Goal: Information Seeking & Learning: Understand process/instructions

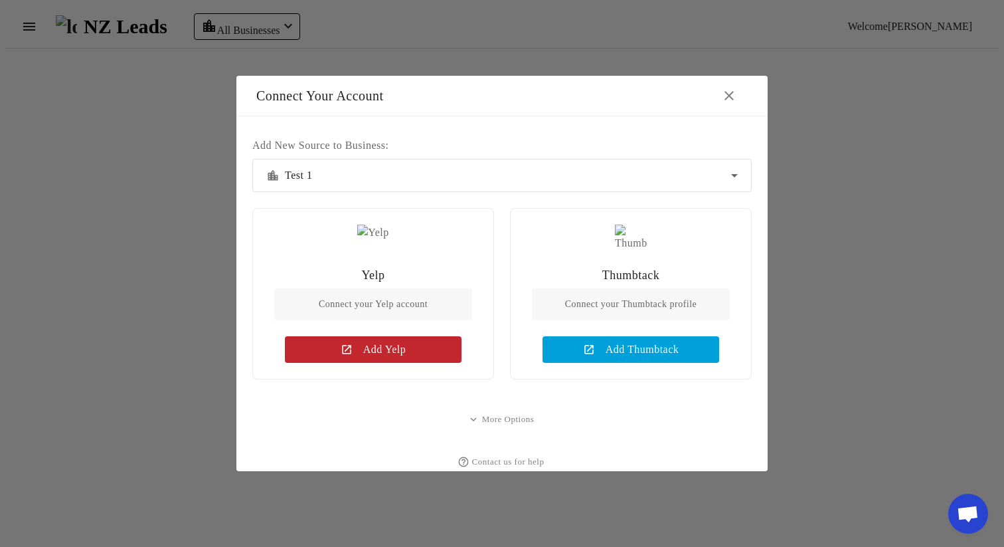
click at [695, 167] on div "location_city Test 1" at bounding box center [498, 175] width 465 height 16
click at [890, 155] on div at bounding box center [502, 273] width 1004 height 547
click at [704, 167] on div "location_city Test 1" at bounding box center [498, 175] width 465 height 16
click at [733, 113] on div at bounding box center [502, 273] width 1004 height 547
click at [732, 89] on mat-icon "close" at bounding box center [729, 96] width 16 height 16
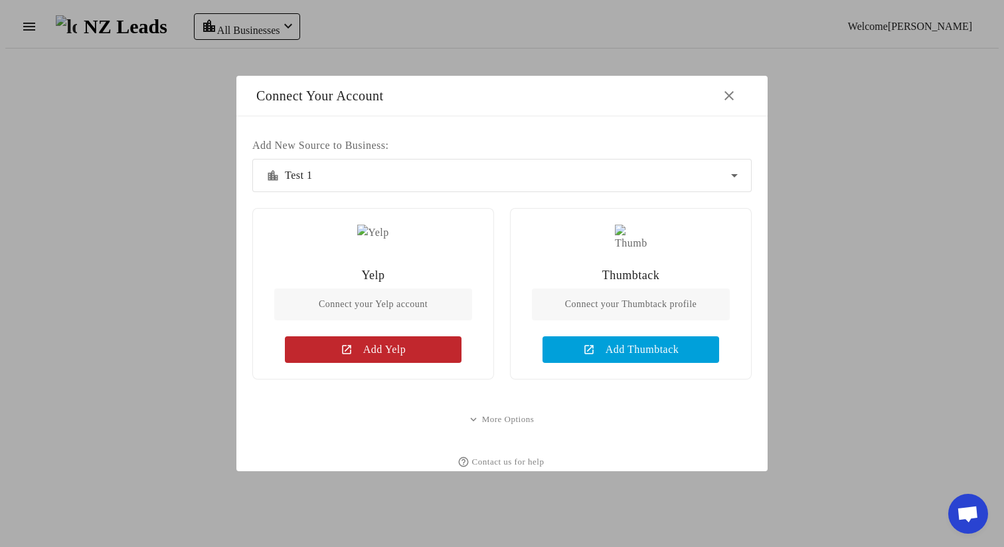
click at [729, 90] on mat-icon "close" at bounding box center [729, 96] width 16 height 16
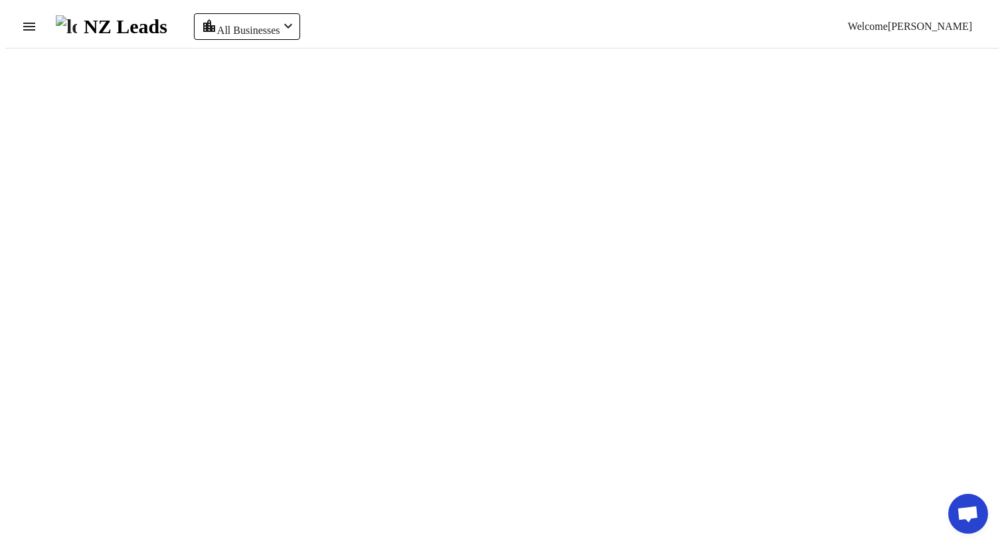
click at [290, 18] on mat-icon "chevron_left" at bounding box center [288, 26] width 16 height 16
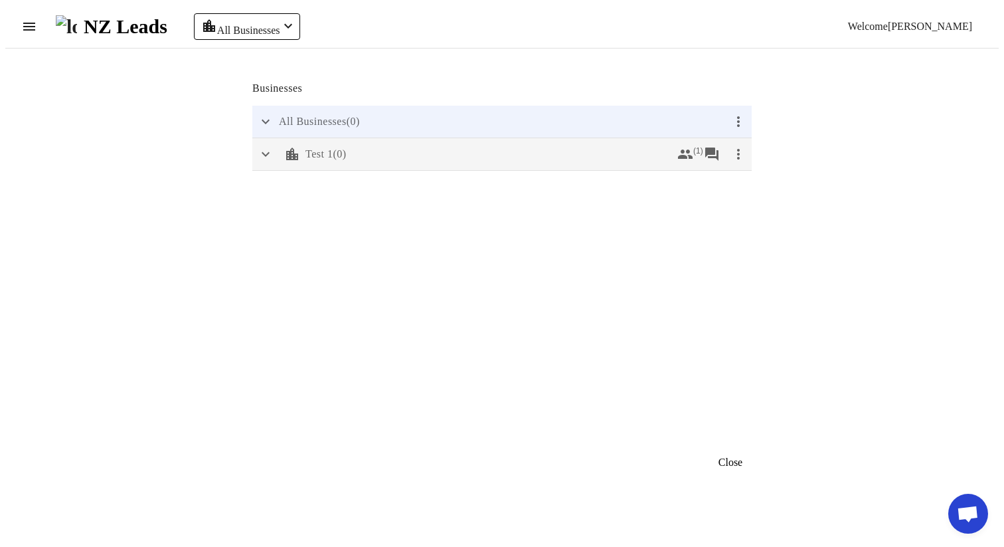
click at [743, 153] on mat-icon "more_vert" at bounding box center [739, 154] width 16 height 16
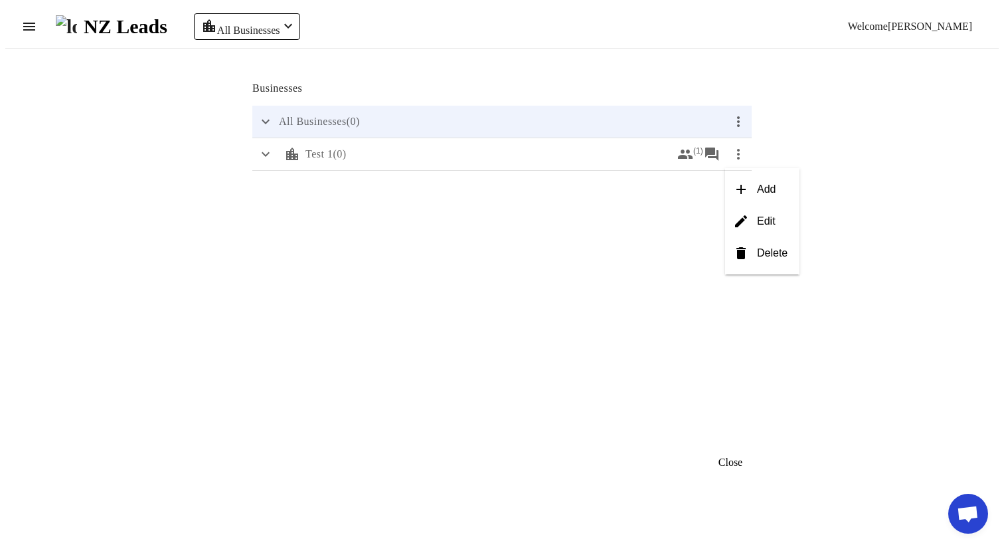
click at [753, 254] on button "delete Delete" at bounding box center [762, 253] width 74 height 32
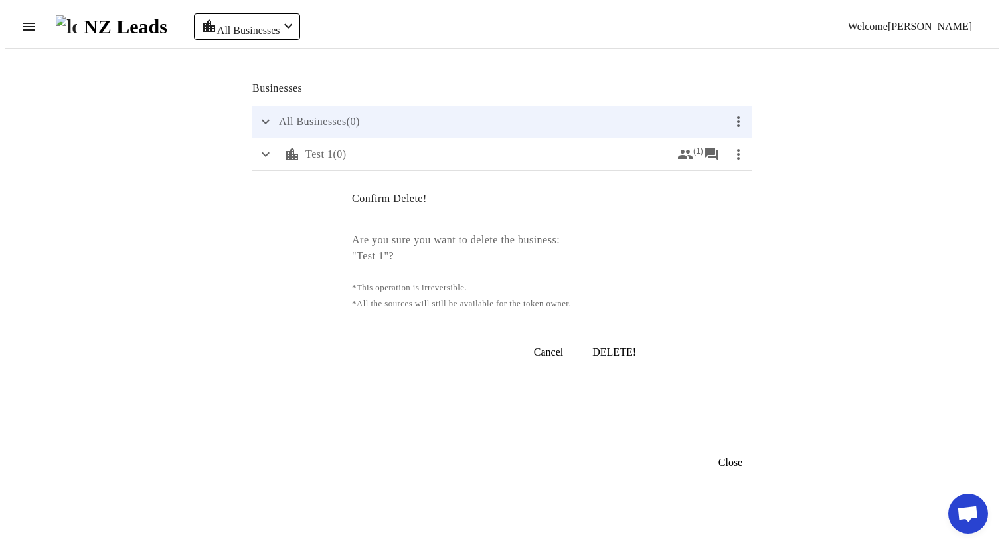
click at [608, 347] on span "DELETE!" at bounding box center [614, 352] width 44 height 12
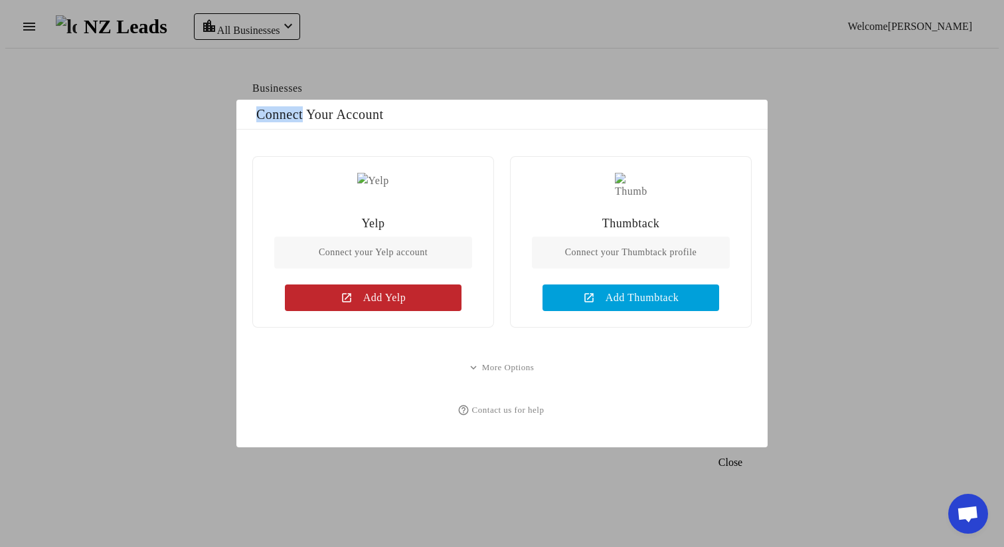
drag, startPoint x: 235, startPoint y: 100, endPoint x: 323, endPoint y: 105, distance: 88.5
click at [323, 105] on div "Businesses expand_more All Businesses ( 0 ) more_vert Close Connect Your Accoun…" at bounding box center [502, 273] width 1004 height 547
click at [666, 117] on div "Connect Your Account" at bounding box center [501, 115] width 531 height 30
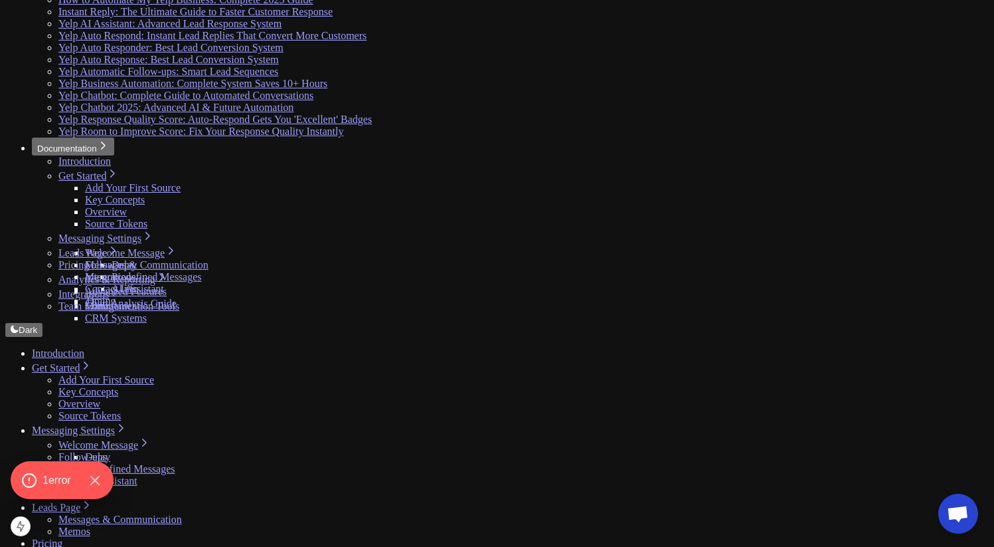
scroll to position [207, 0]
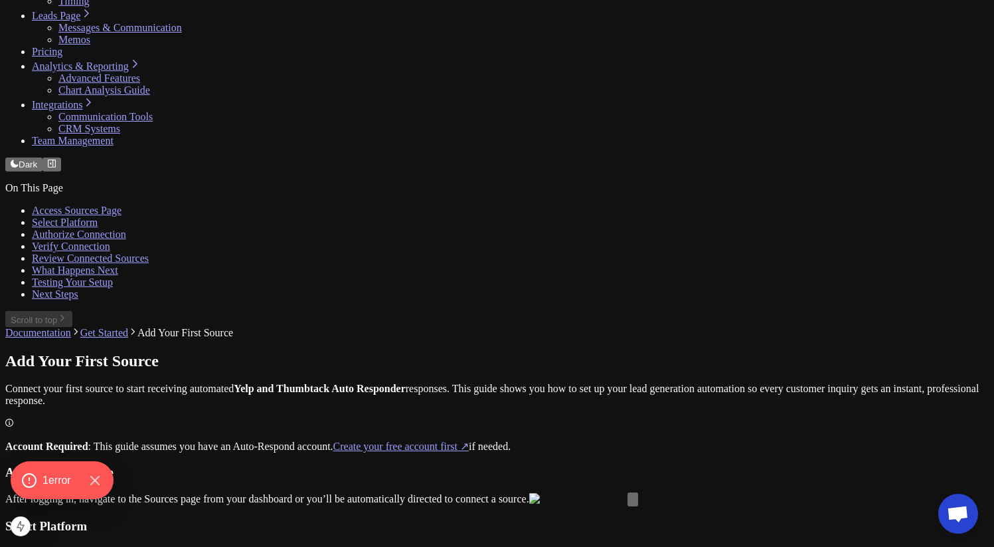
scroll to position [725, 0]
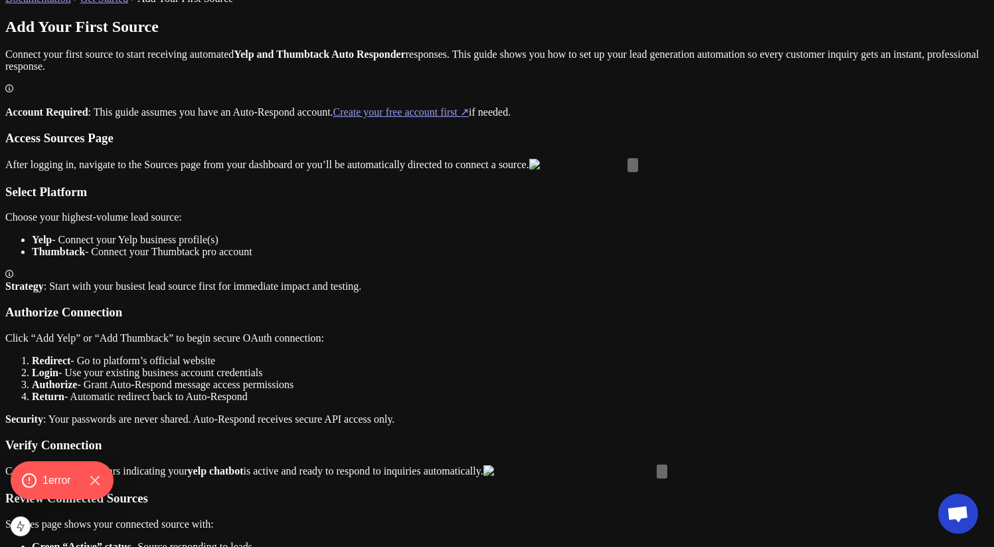
scroll to position [1001, 0]
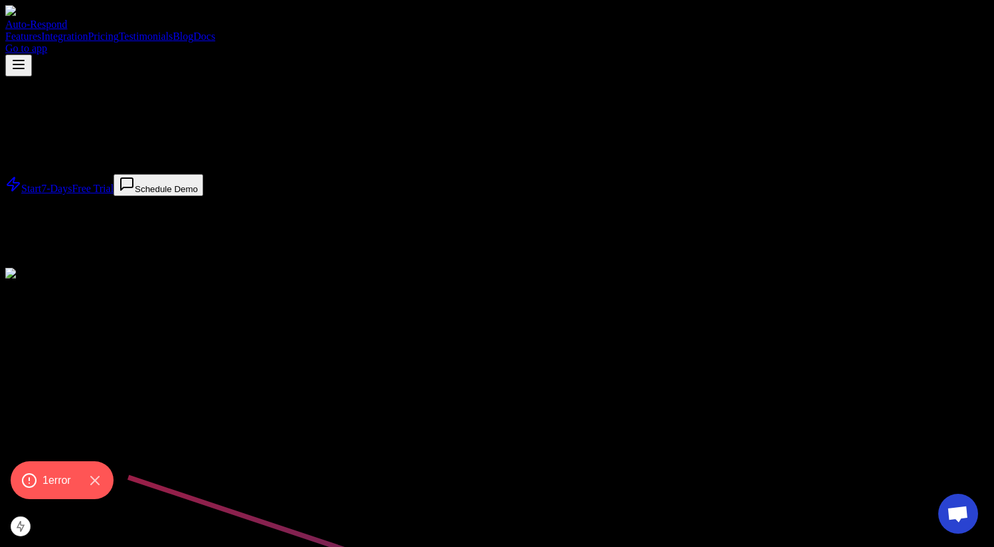
click at [916, 37] on div "Auto-Respond Features Integration Pricing Testimonials Blog Docs Go to app" at bounding box center [497, 40] width 984 height 71
click at [916, 34] on div "Auto-Respond Features Integration Pricing Testimonials Blog Docs Go to app" at bounding box center [497, 40] width 984 height 71
click at [47, 43] on link "Go to app" at bounding box center [26, 48] width 42 height 11
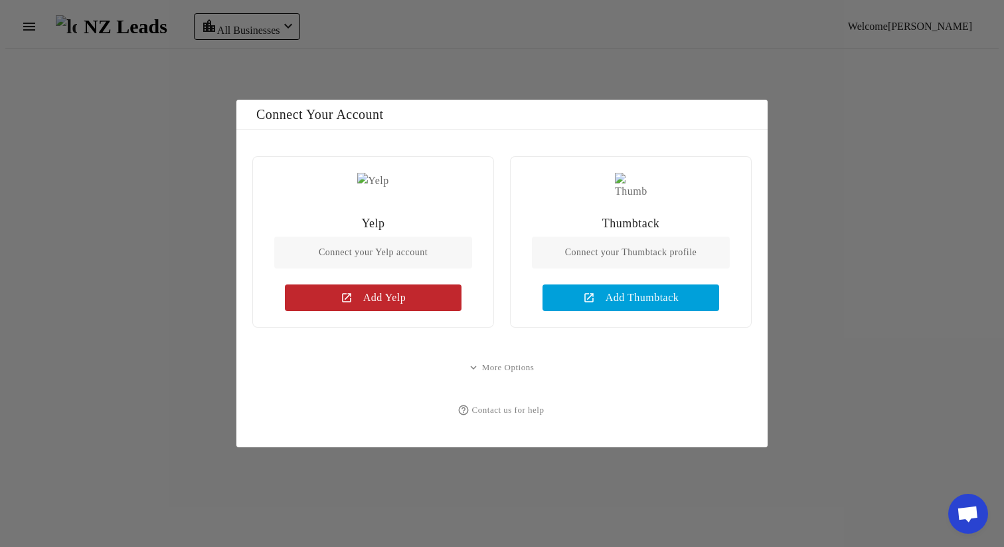
click at [823, 140] on div at bounding box center [502, 273] width 1004 height 547
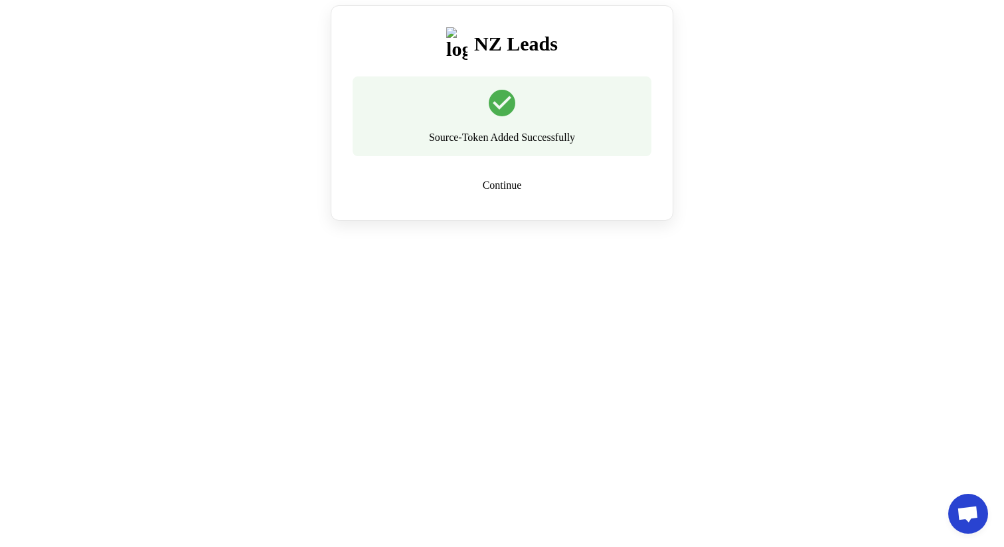
click at [451, 137] on div "NZ Leads check_circle Source-Token Added Successfully Continue" at bounding box center [502, 112] width 994 height 215
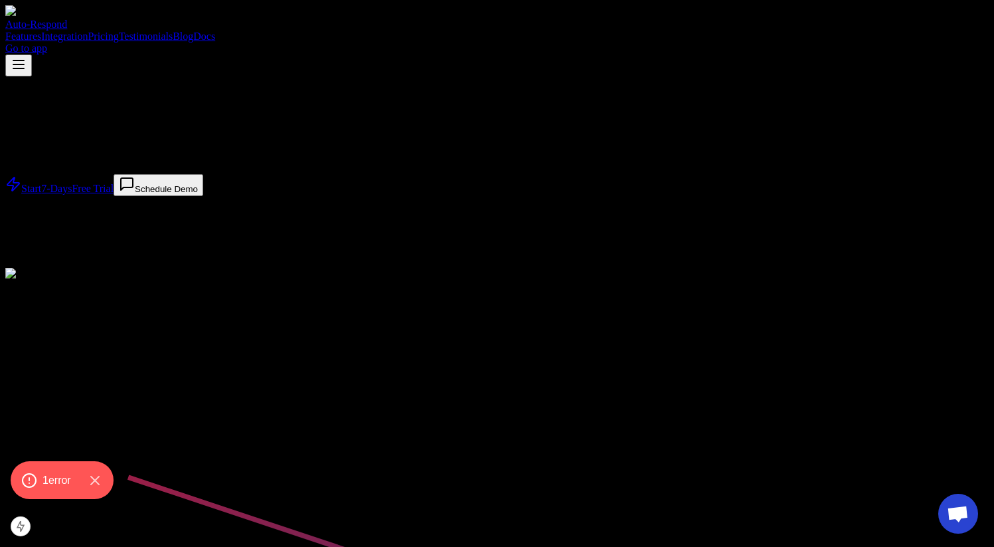
click at [678, 33] on div "Auto-Respond Features Integration Pricing Testimonials Blog Docs Go to app" at bounding box center [497, 40] width 984 height 71
click at [677, 29] on div "Auto-Respond Features Integration Pricing Testimonials Blog Docs Go to app" at bounding box center [497, 40] width 984 height 71
click at [215, 31] on link "Docs" at bounding box center [204, 36] width 22 height 11
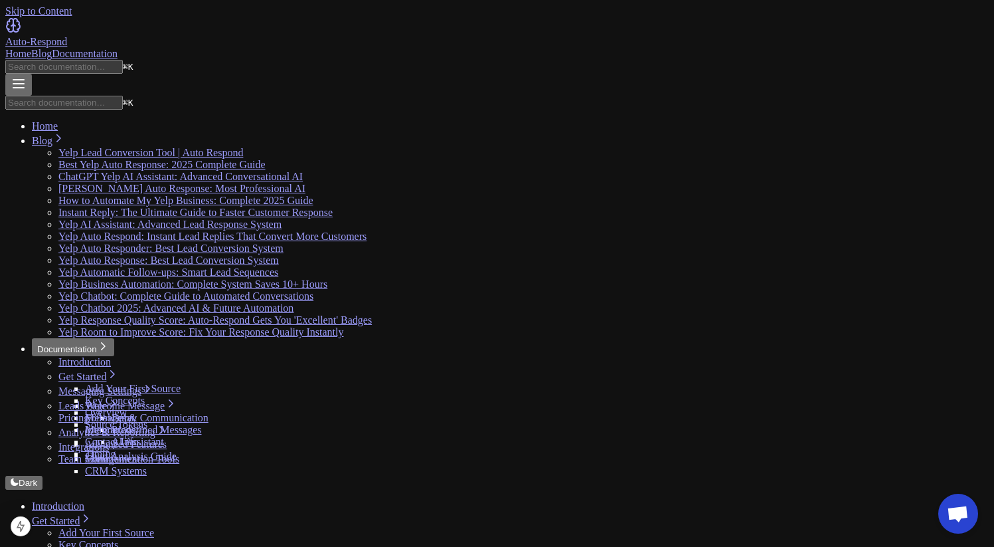
click at [108, 527] on link "Add Your First Source" at bounding box center [106, 532] width 96 height 11
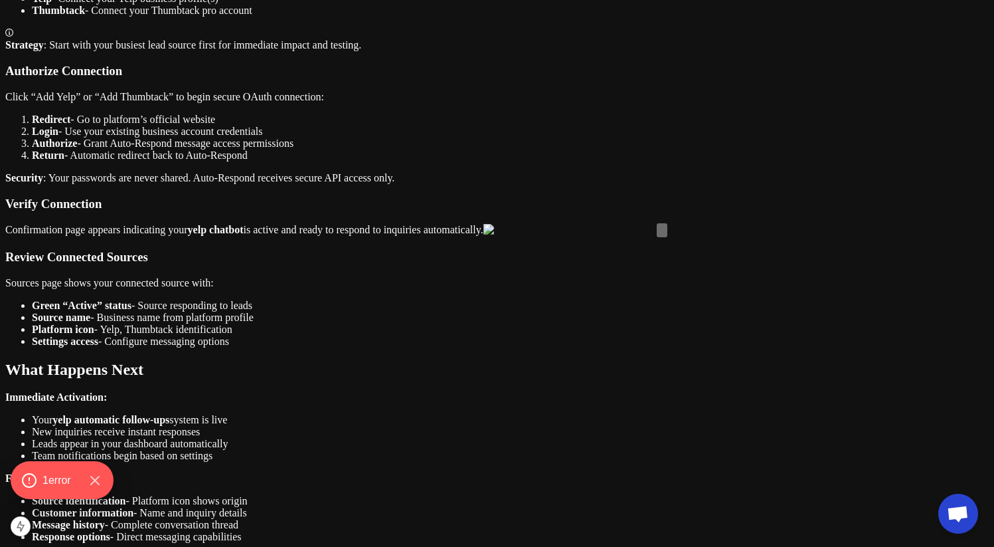
scroll to position [1280, 0]
drag, startPoint x: 282, startPoint y: 277, endPoint x: 474, endPoint y: 277, distance: 192.6
click at [474, 277] on p "Sources page shows your connected source with:" at bounding box center [497, 282] width 984 height 12
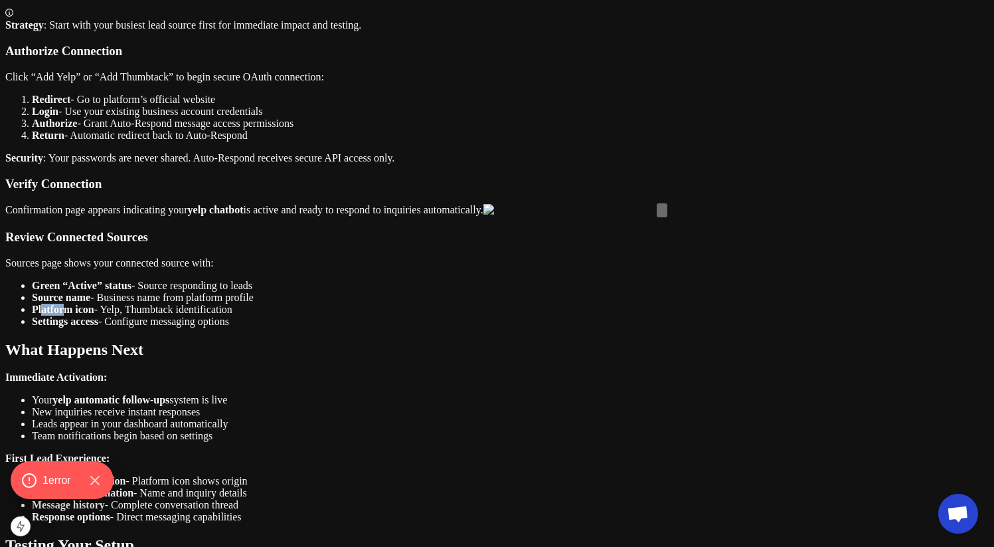
drag, startPoint x: 276, startPoint y: 331, endPoint x: 303, endPoint y: 331, distance: 27.2
click at [94, 315] on strong "Platform icon" at bounding box center [63, 309] width 62 height 11
click at [90, 303] on strong "Source name" at bounding box center [61, 297] width 58 height 11
click at [361, 315] on li "Platform icon - Yelp, Thumbtack identification" at bounding box center [510, 310] width 957 height 12
click at [250, 327] on div "Access Sources Page After logging in, navigate to the Sources page from your da…" at bounding box center [497, 98] width 984 height 457
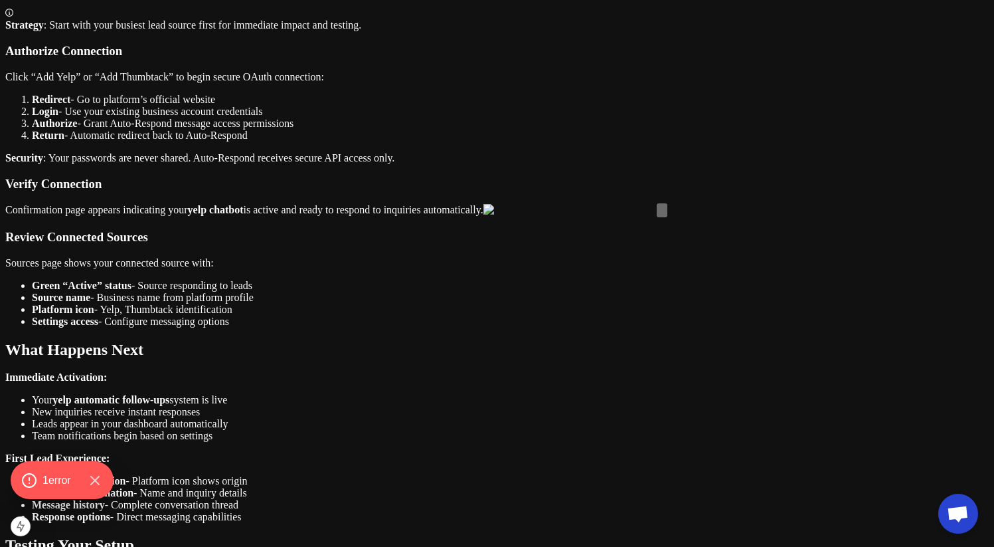
click at [321, 327] on ul "Green “Active” status - Source responding to leads Source name - Business name …" at bounding box center [497, 304] width 984 height 48
click at [98, 327] on strong "Settings access" at bounding box center [65, 320] width 66 height 11
click at [368, 327] on li "Settings access - Configure messaging options" at bounding box center [510, 321] width 957 height 12
click at [90, 302] on strong "Source name" at bounding box center [61, 297] width 58 height 11
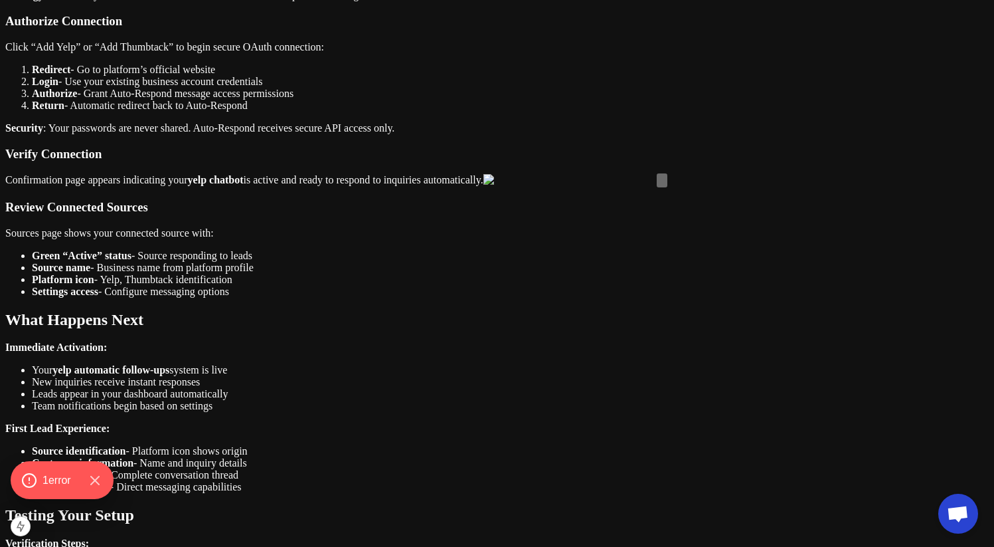
scroll to position [1330, 0]
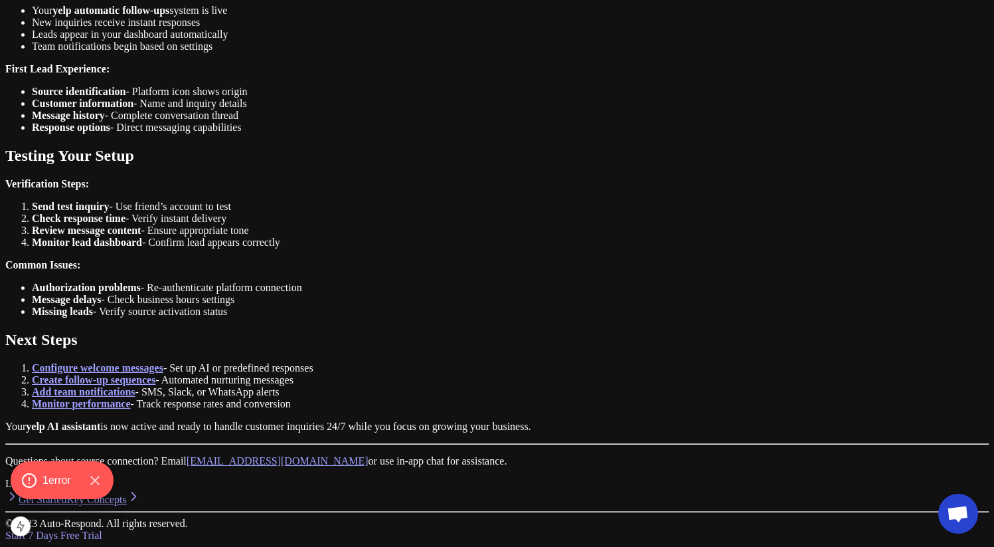
scroll to position [2189, 0]
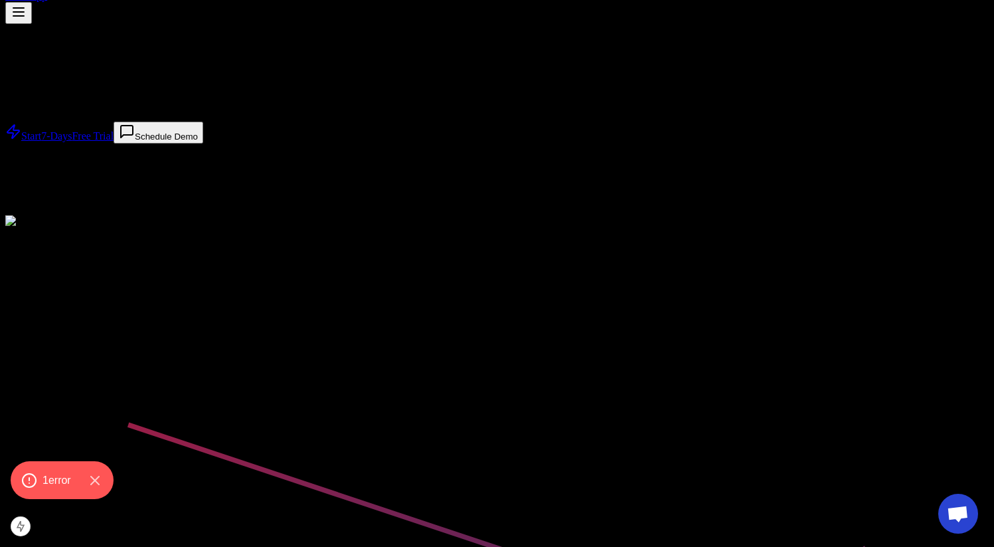
scroll to position [68, 0]
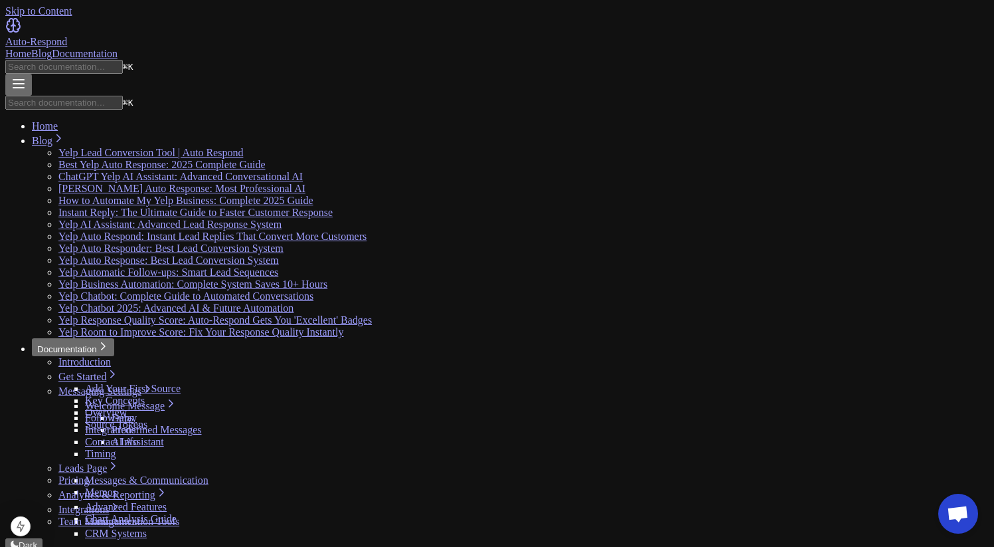
drag, startPoint x: 493, startPoint y: 94, endPoint x: 208, endPoint y: 92, distance: 285.6
copy h1 "Contact Info Configuration"
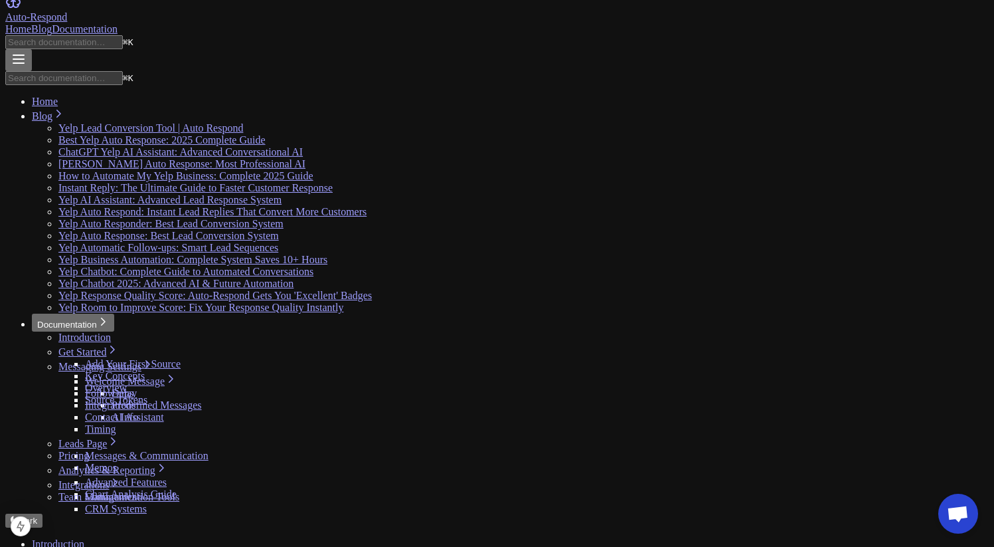
scroll to position [32, 0]
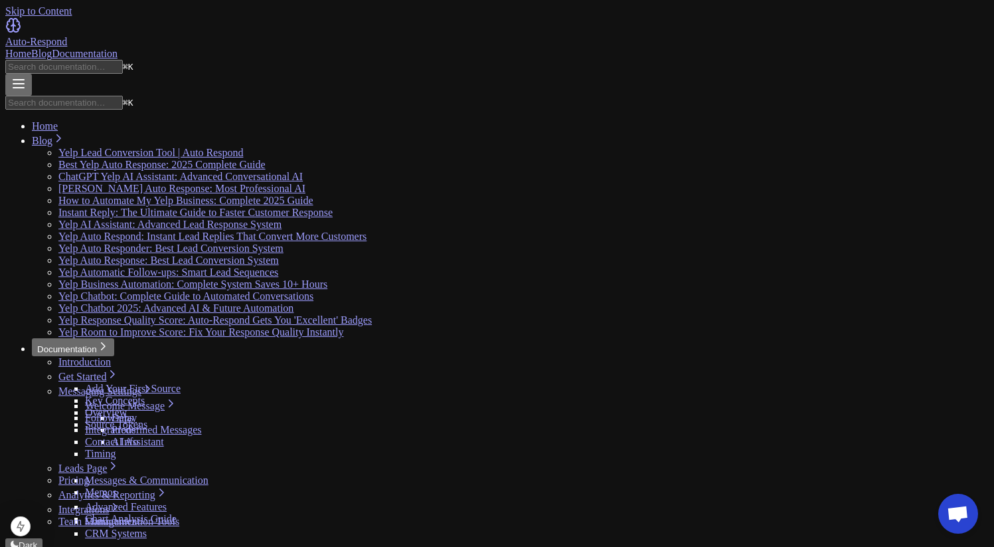
drag, startPoint x: 600, startPoint y: 99, endPoint x: 196, endPoint y: 99, distance: 403.8
copy h1 "Follow-up Sequence Configuration"
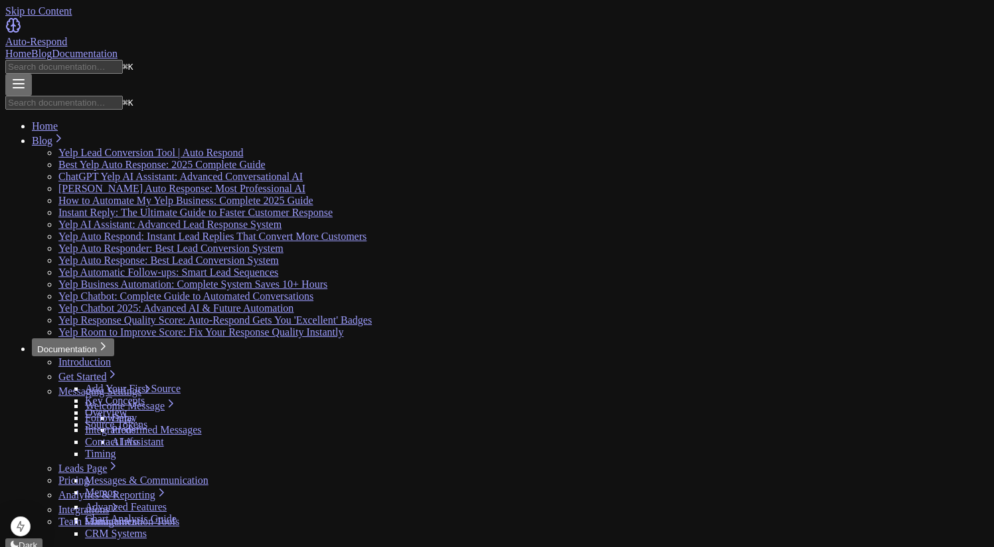
scroll to position [29, 0]
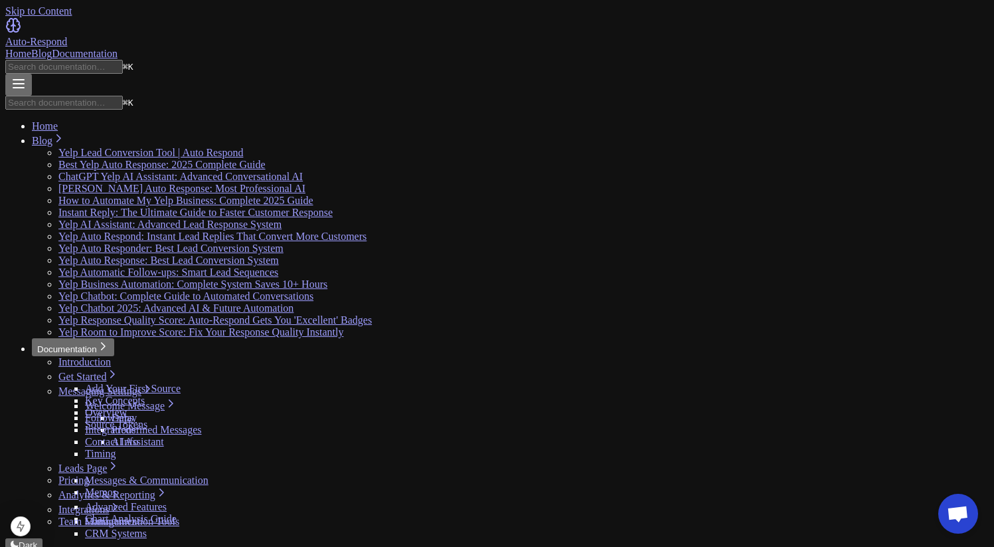
drag, startPoint x: 501, startPoint y: 91, endPoint x: 214, endPoint y: 90, distance: 287.6
copy h1 "Integrations & Automation"
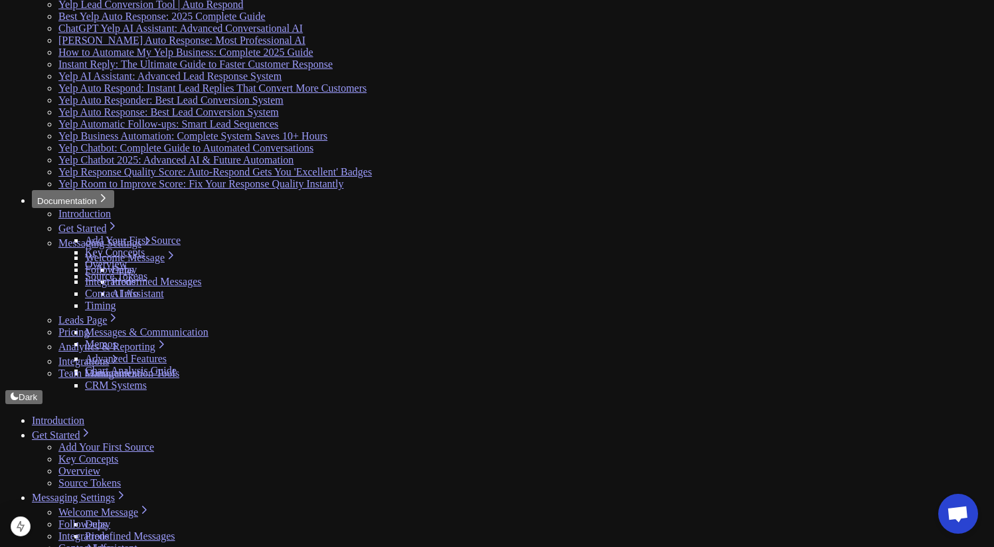
scroll to position [157, 0]
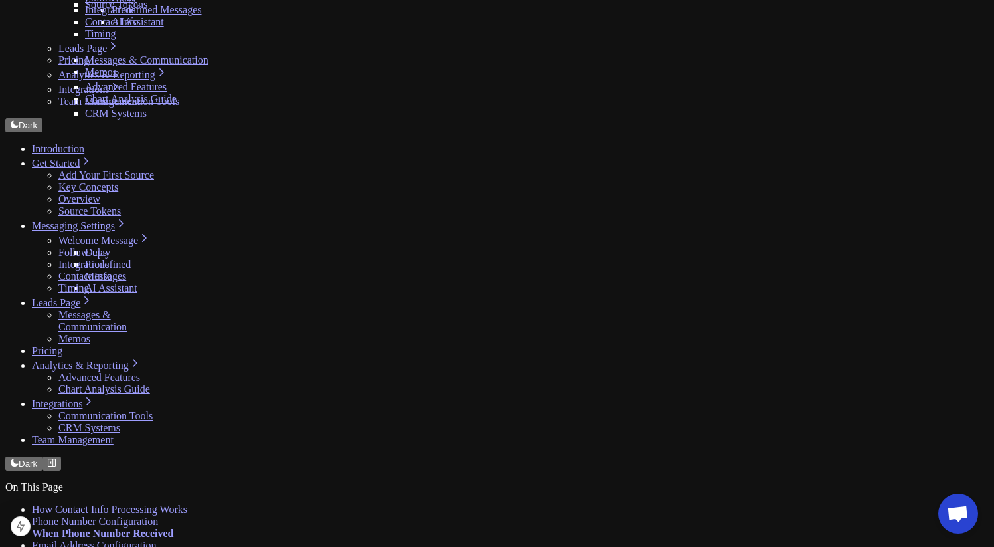
scroll to position [231, 0]
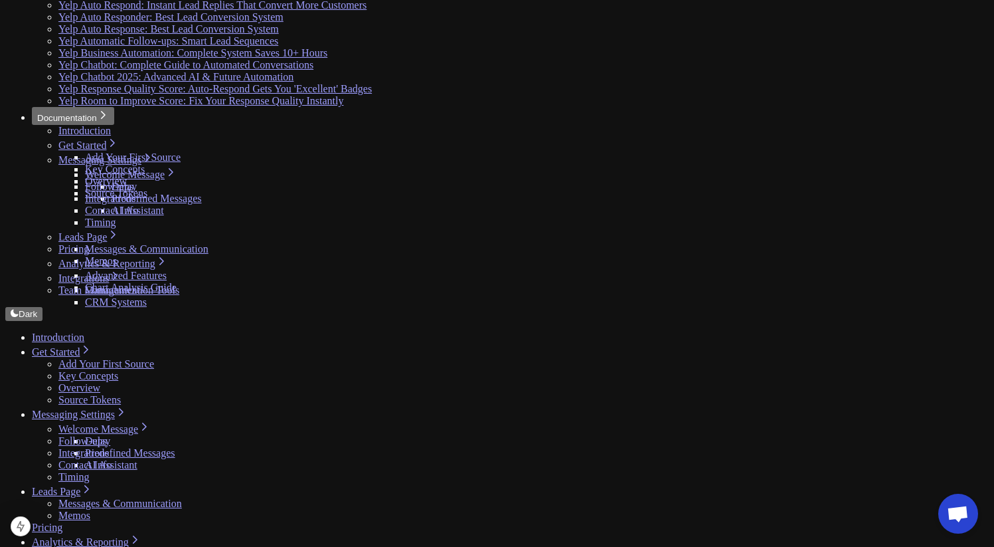
scroll to position [231, 0]
click at [97, 447] on link "Integrations" at bounding box center [83, 452] width 50 height 11
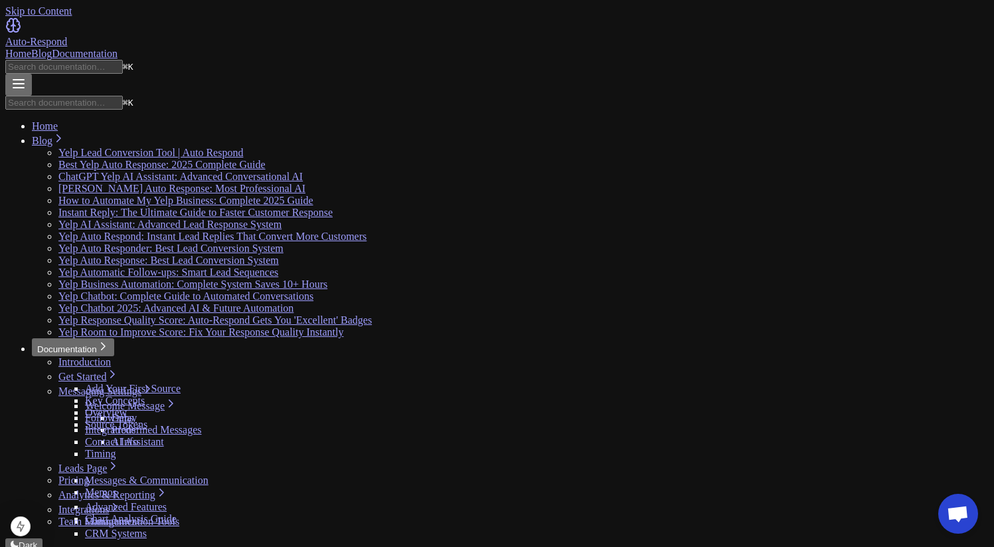
scroll to position [29, 0]
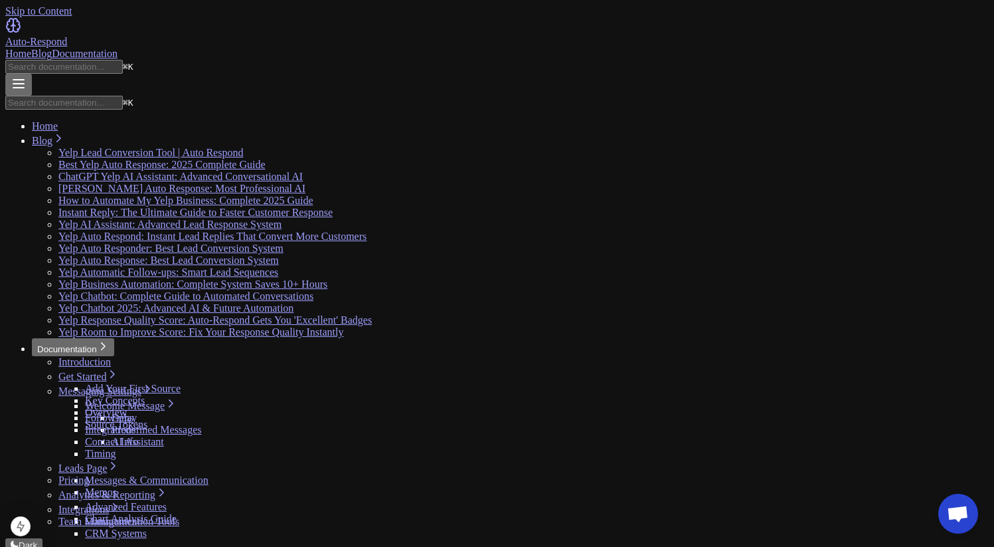
drag, startPoint x: 222, startPoint y: 89, endPoint x: 386, endPoint y: 89, distance: 164.1
copy h1 "Timing Settings"
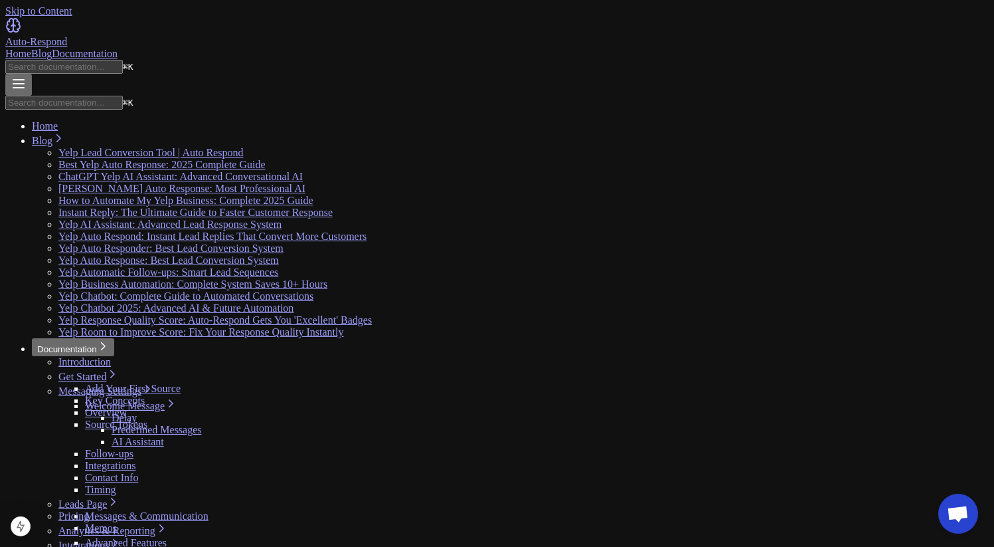
scroll to position [52, 0]
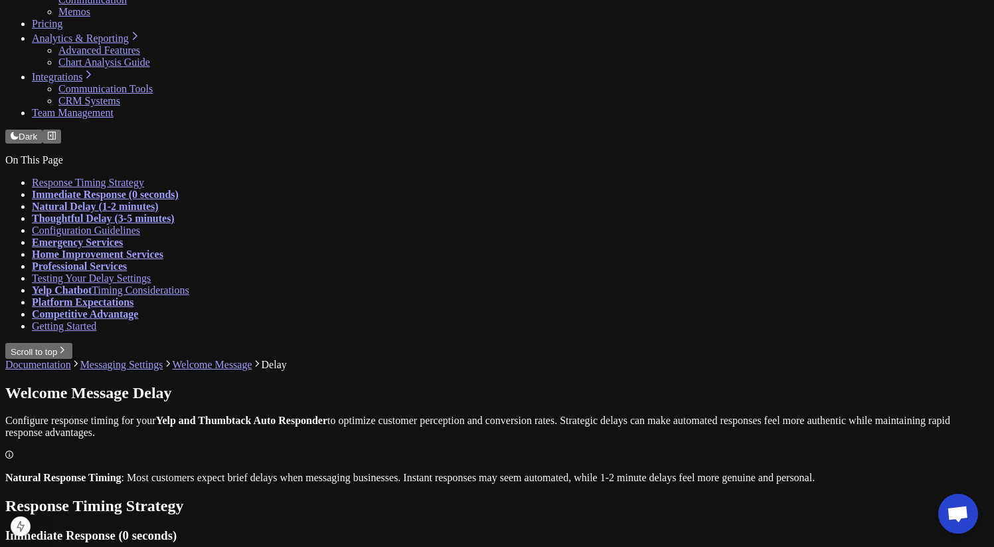
scroll to position [0, 0]
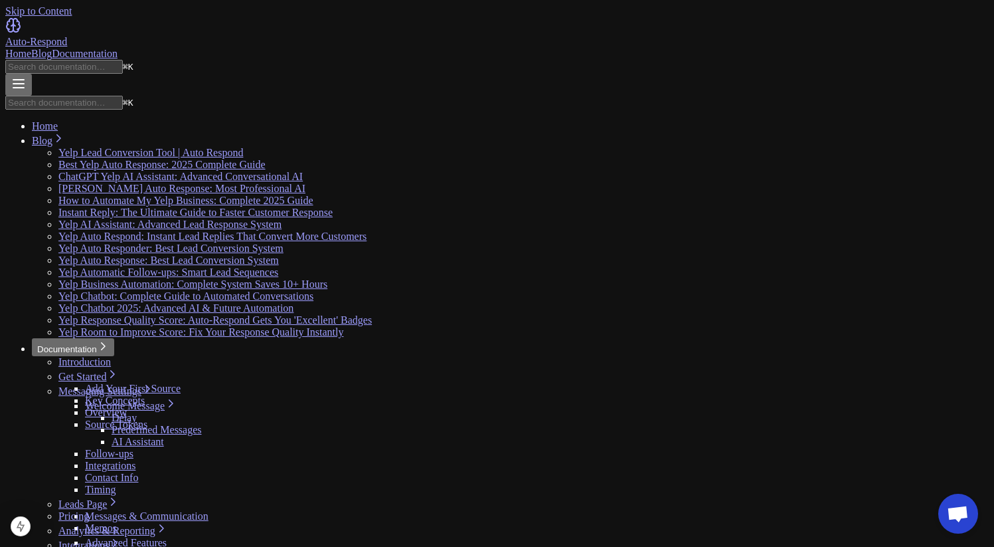
drag, startPoint x: 493, startPoint y: 89, endPoint x: 221, endPoint y: 88, distance: 272.3
drag, startPoint x: 596, startPoint y: 94, endPoint x: 228, endPoint y: 89, distance: 368.0
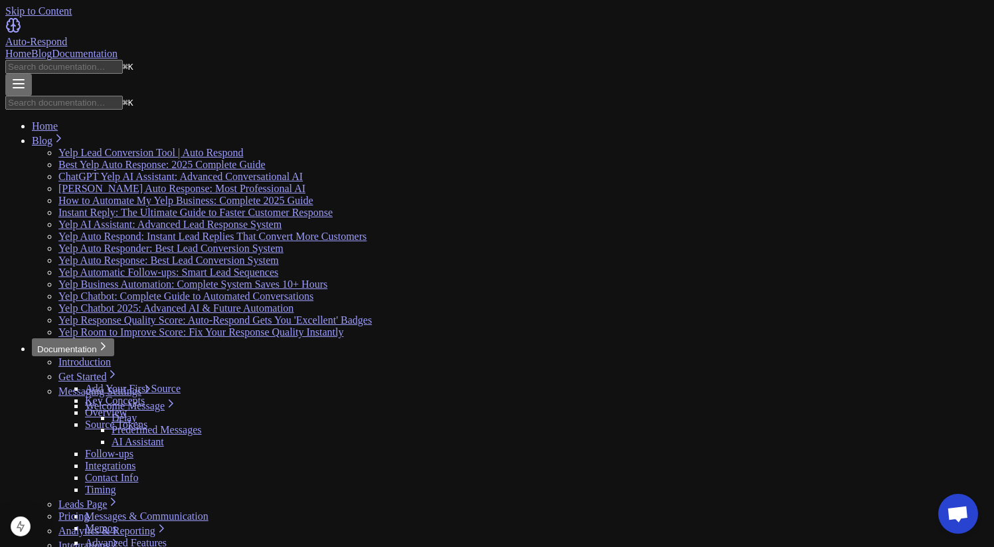
copy h1 "Welcome Message Configuration"
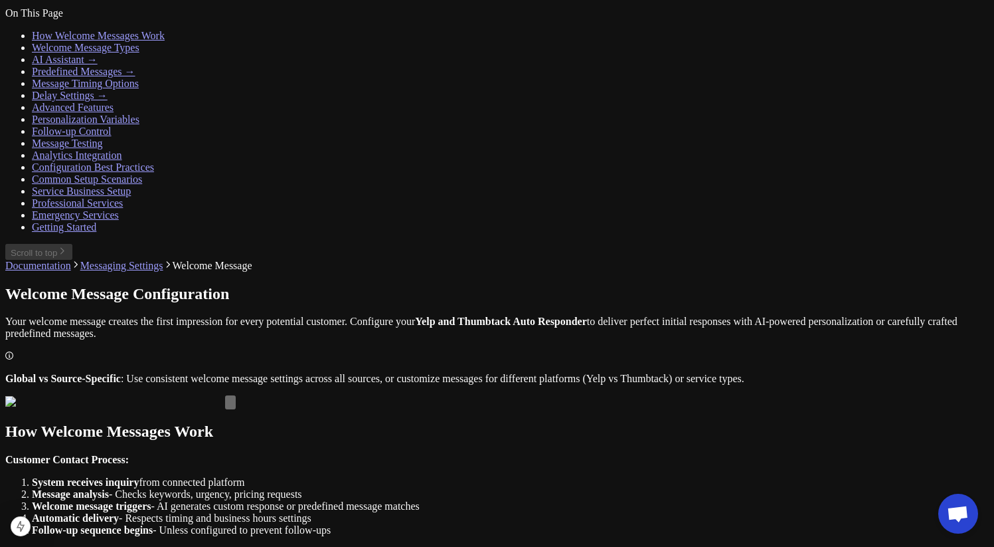
scroll to position [956, 0]
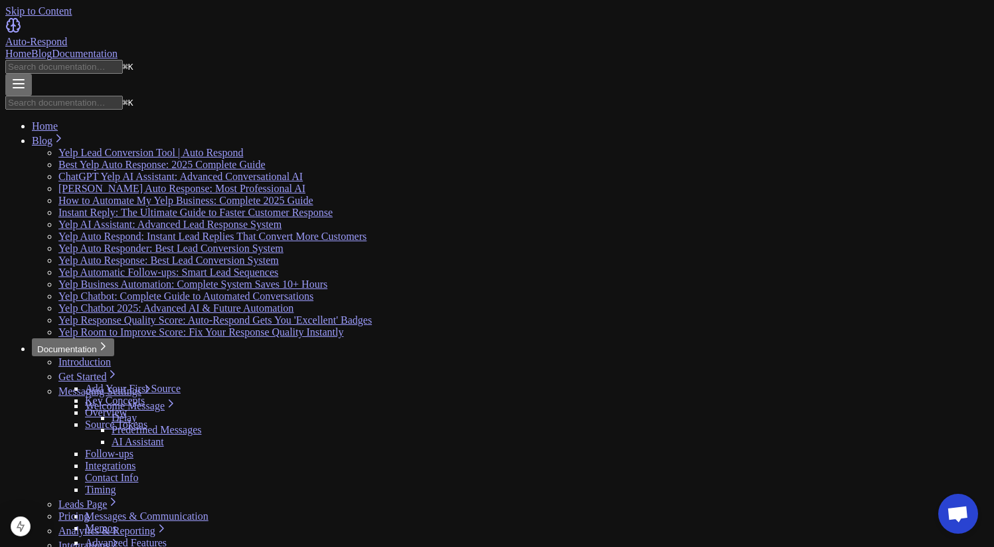
scroll to position [29, 0]
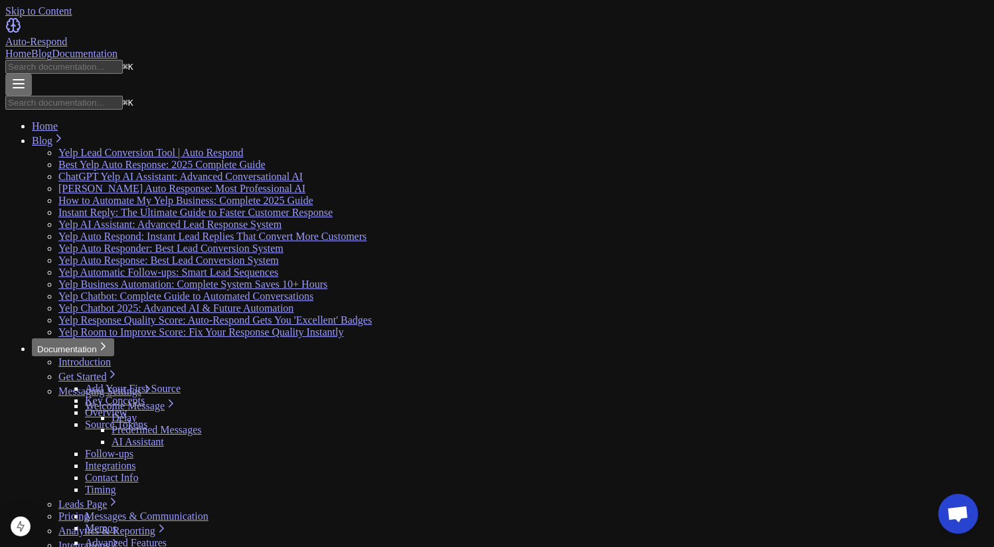
scroll to position [5, 0]
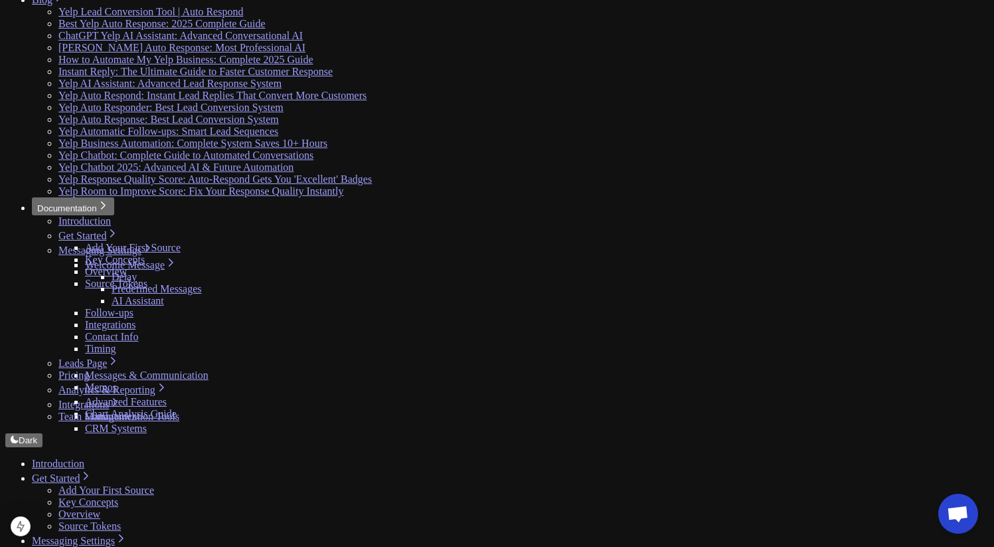
scroll to position [142, 0]
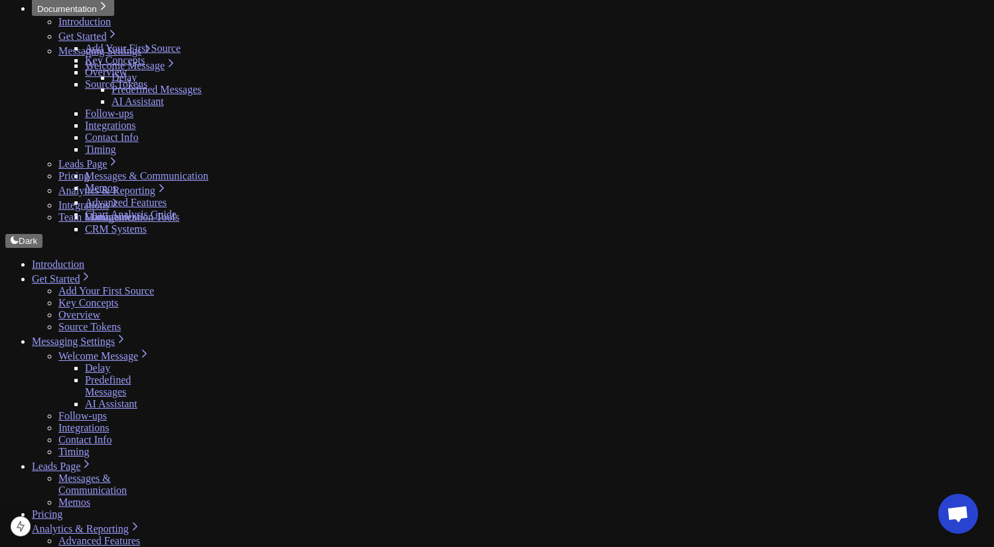
scroll to position [351, 0]
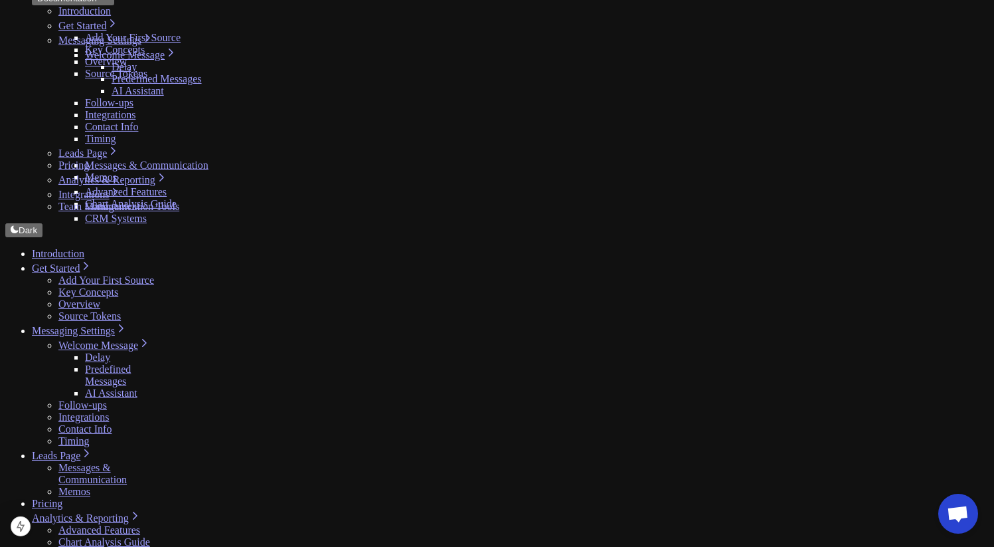
click at [76, 399] on link "Follow-ups" at bounding box center [82, 404] width 48 height 11
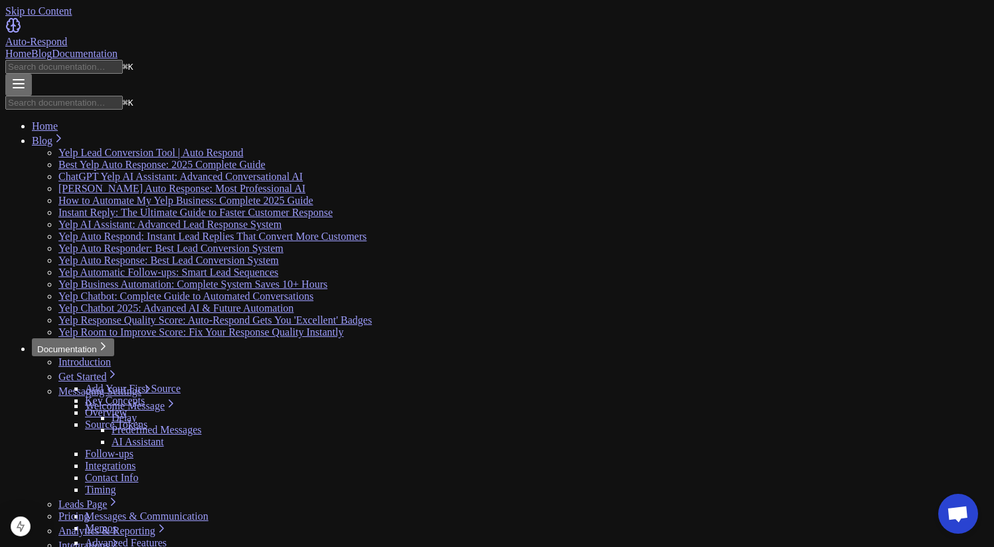
scroll to position [5, 0]
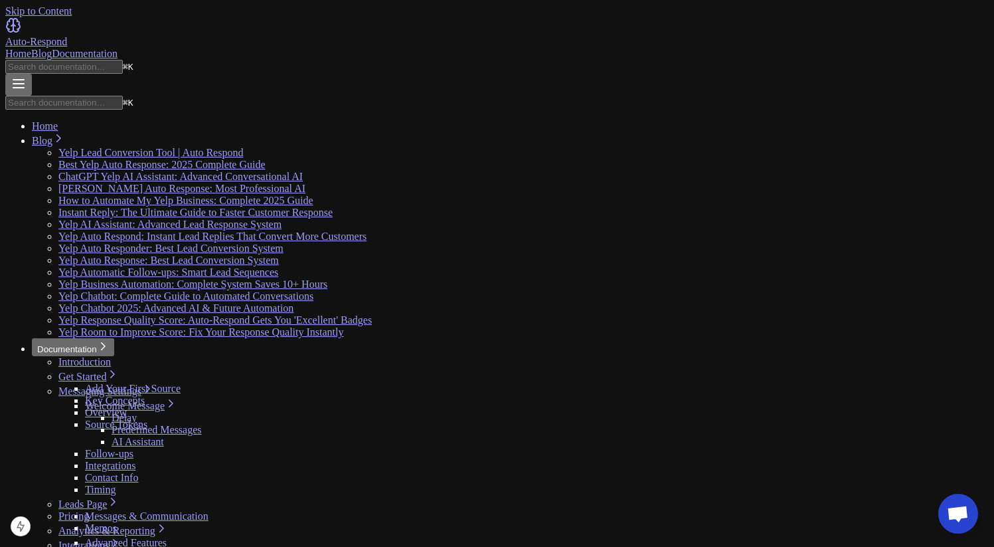
click at [31, 48] on link "Home" at bounding box center [18, 53] width 26 height 11
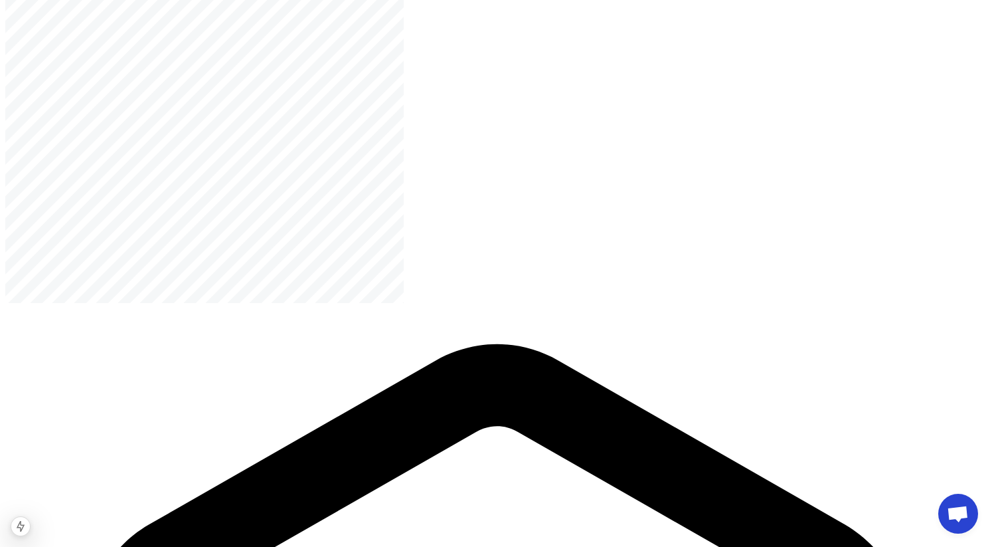
scroll to position [1495, 0]
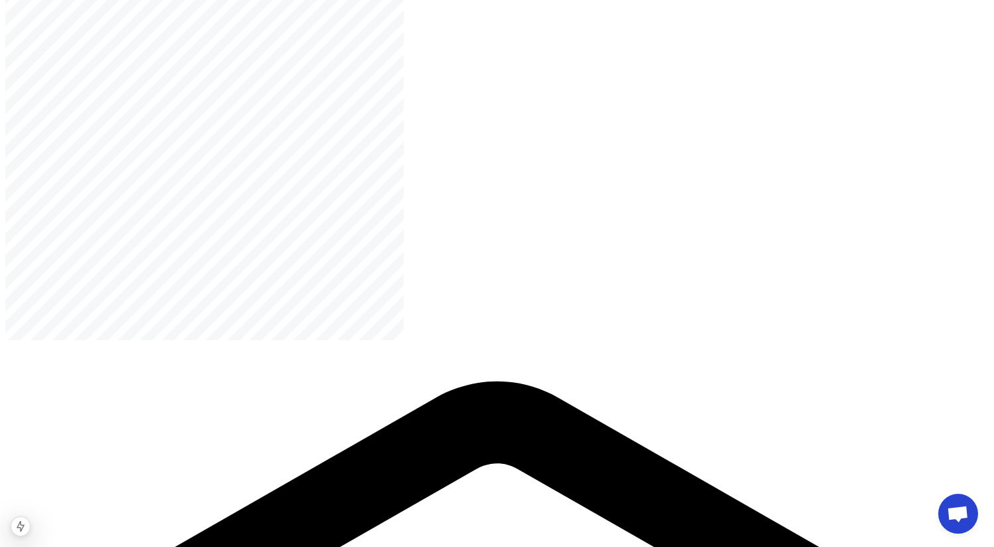
scroll to position [1456, 0]
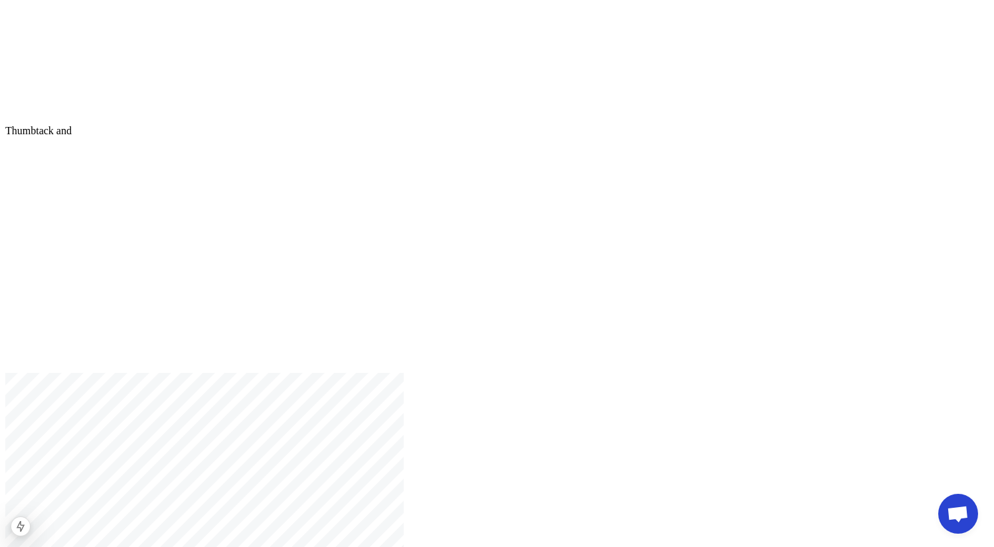
scroll to position [866, 0]
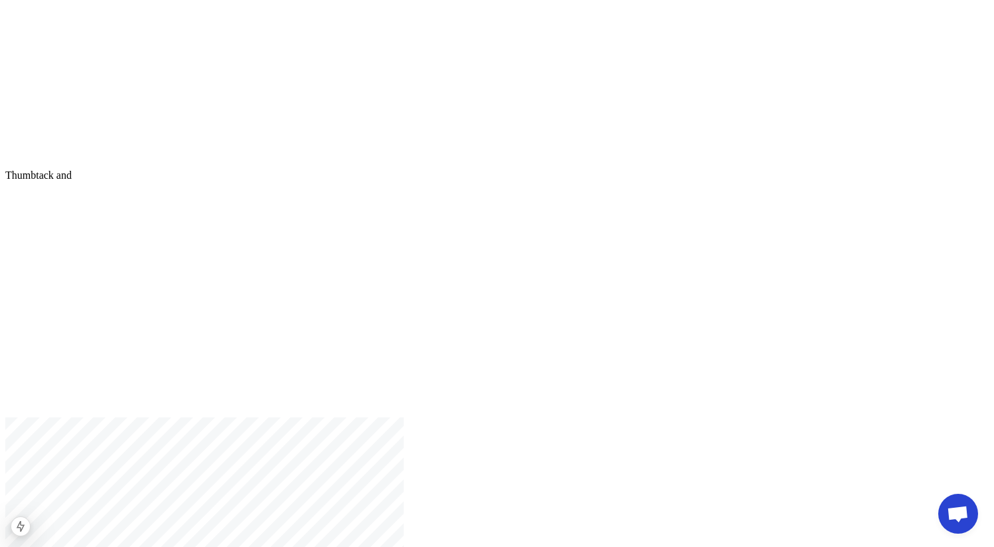
scroll to position [1020, 0]
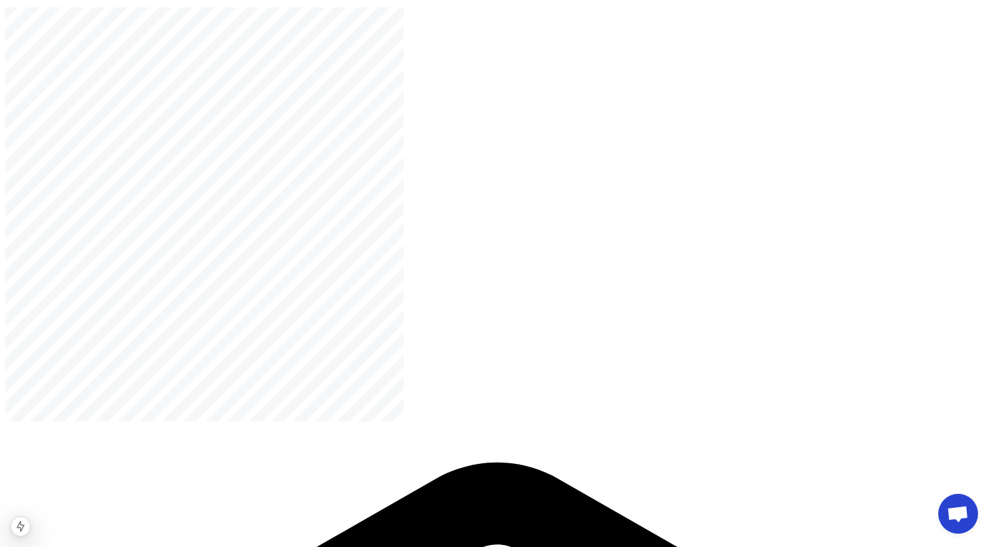
scroll to position [1422, 0]
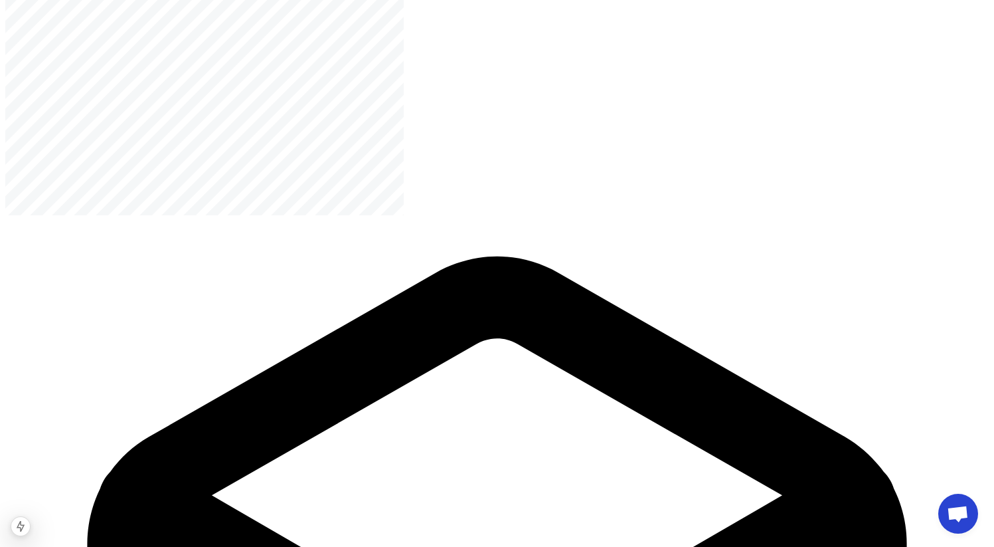
scroll to position [1571, 0]
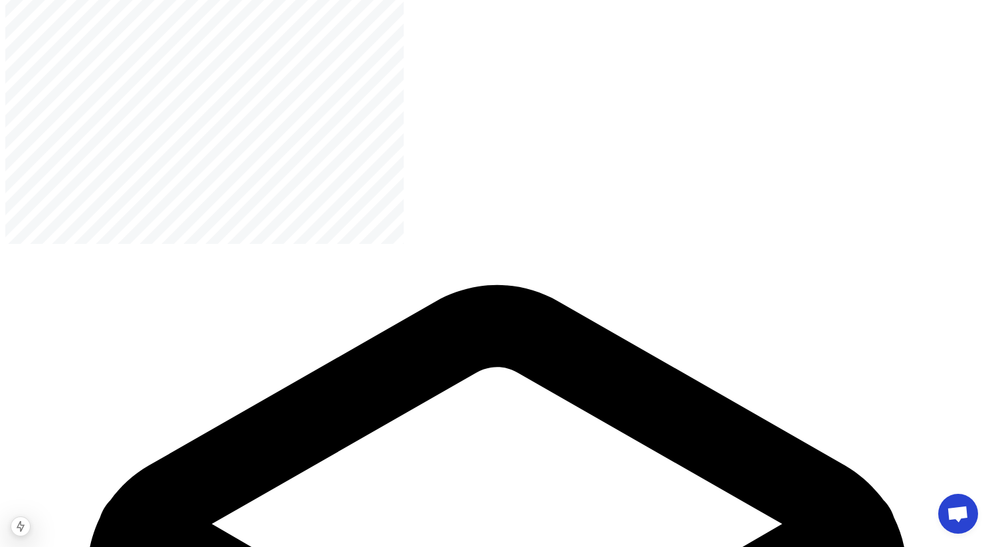
scroll to position [1522, 0]
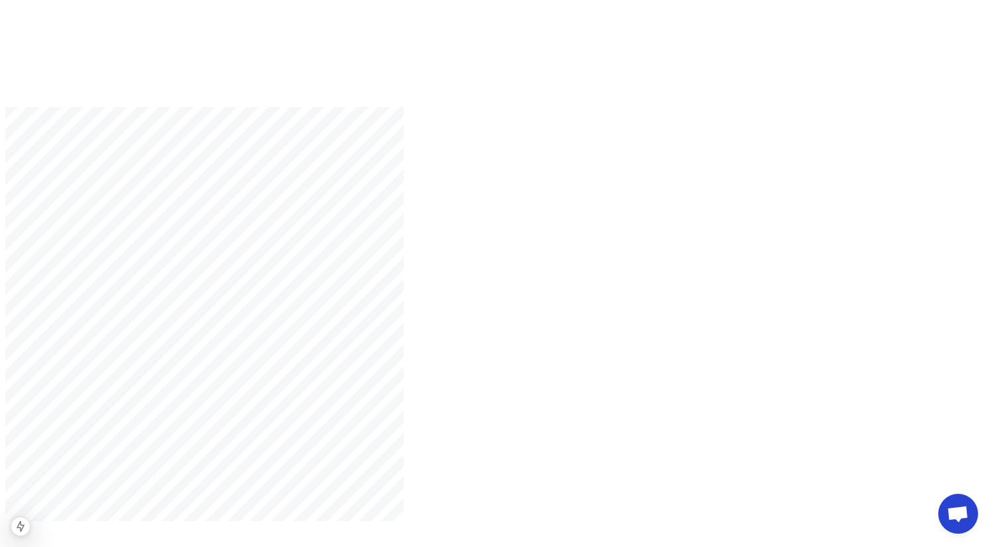
scroll to position [936, 0]
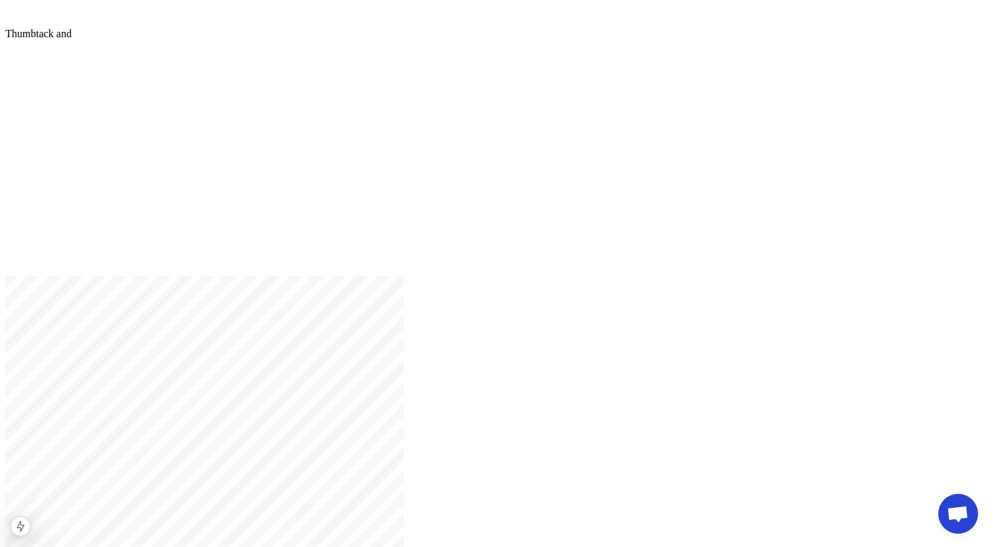
scroll to position [1093, 0]
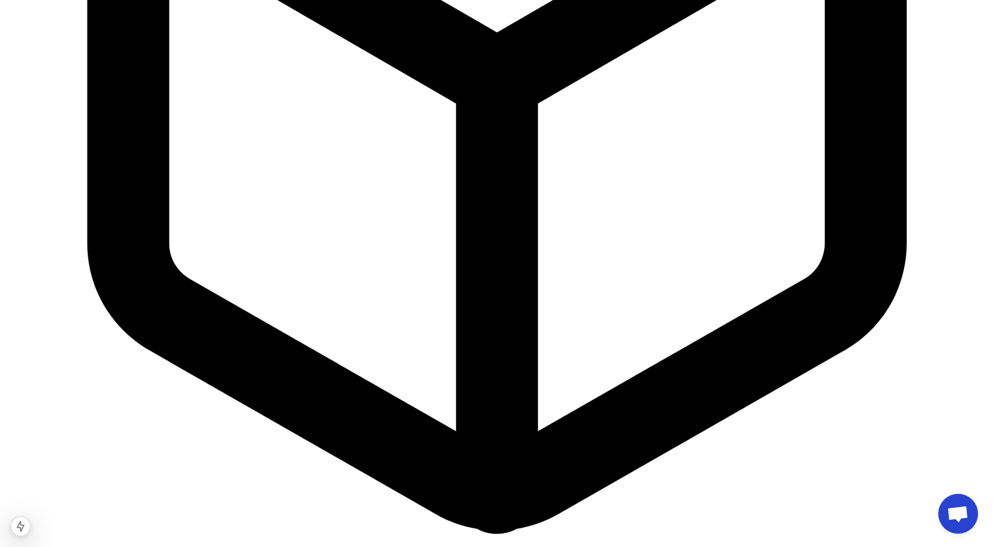
scroll to position [3379, 0]
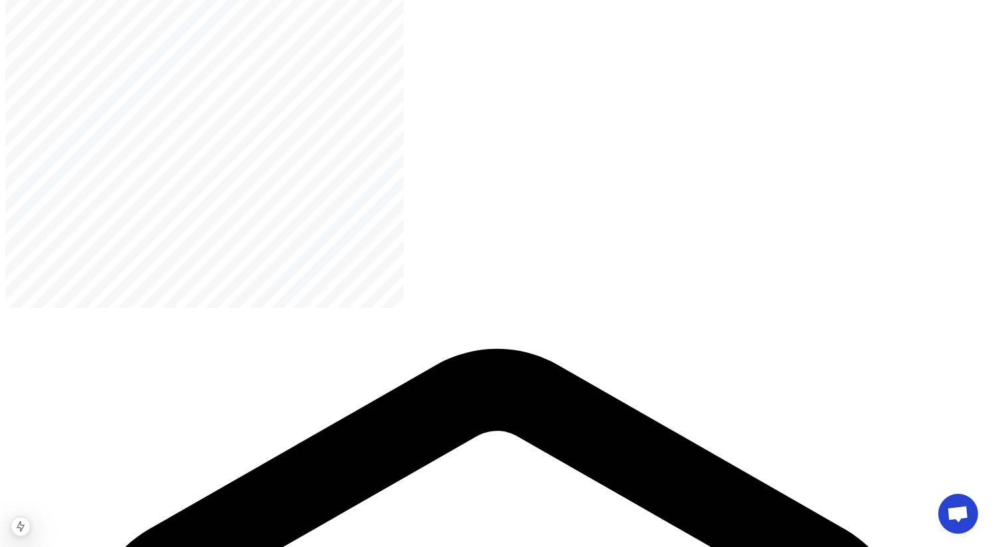
scroll to position [1265, 0]
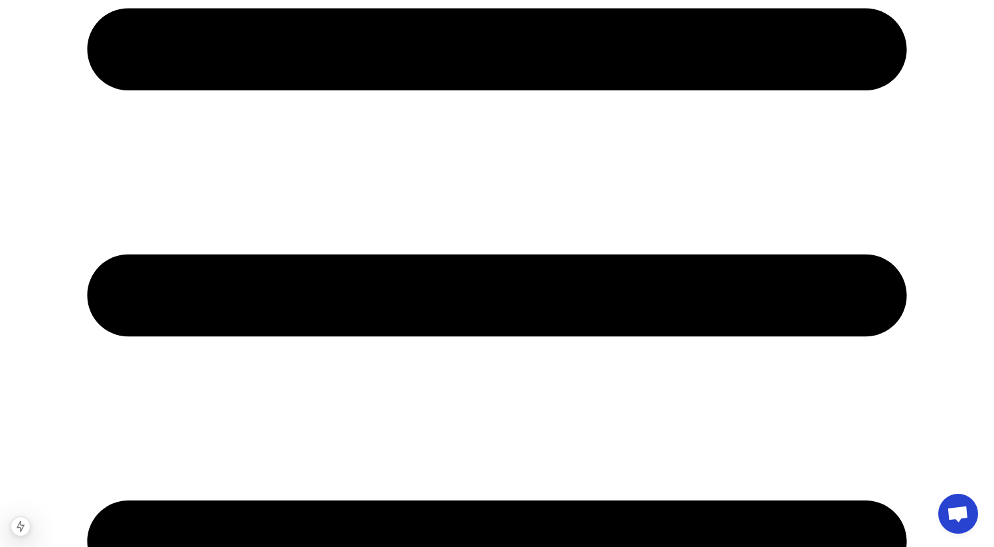
scroll to position [0, 0]
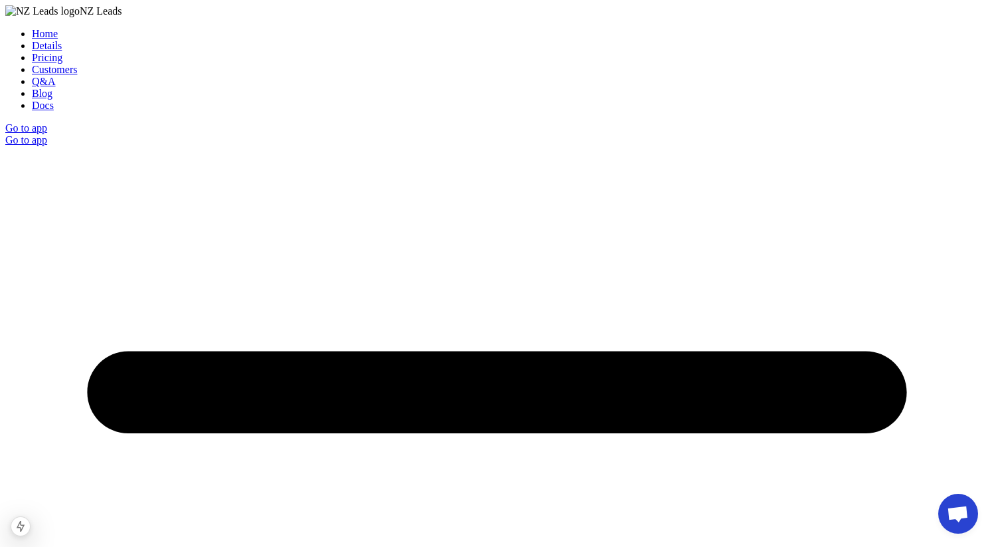
click at [54, 100] on link "Docs" at bounding box center [43, 105] width 22 height 11
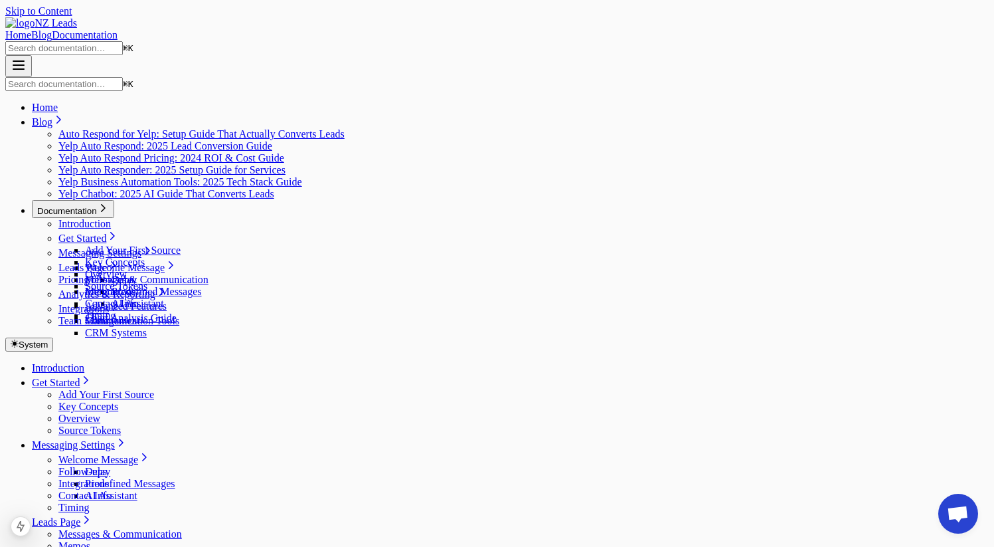
click at [94, 389] on link "Add Your First Source" at bounding box center [106, 394] width 96 height 11
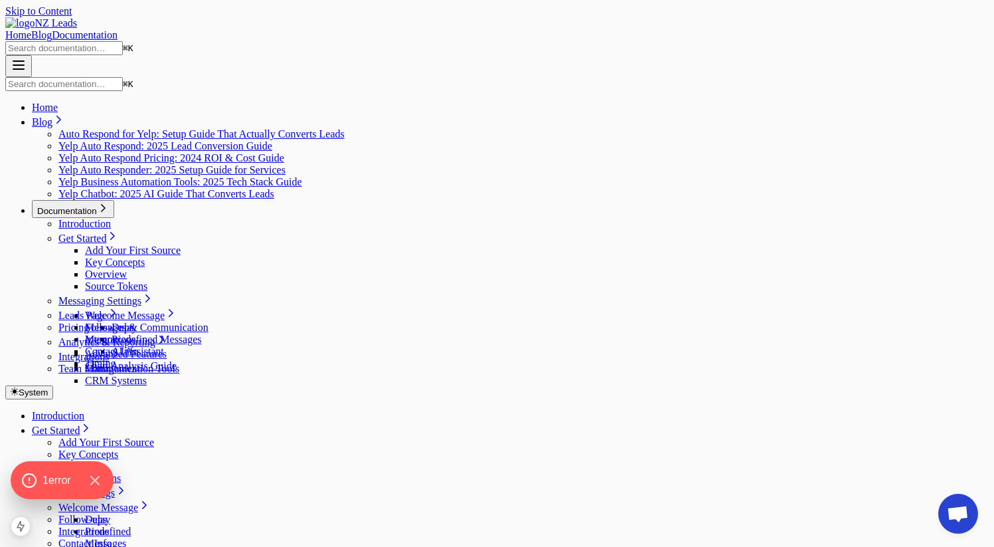
drag, startPoint x: 224, startPoint y: 88, endPoint x: 477, endPoint y: 88, distance: 252.4
copy h1 "Add Your First Source"
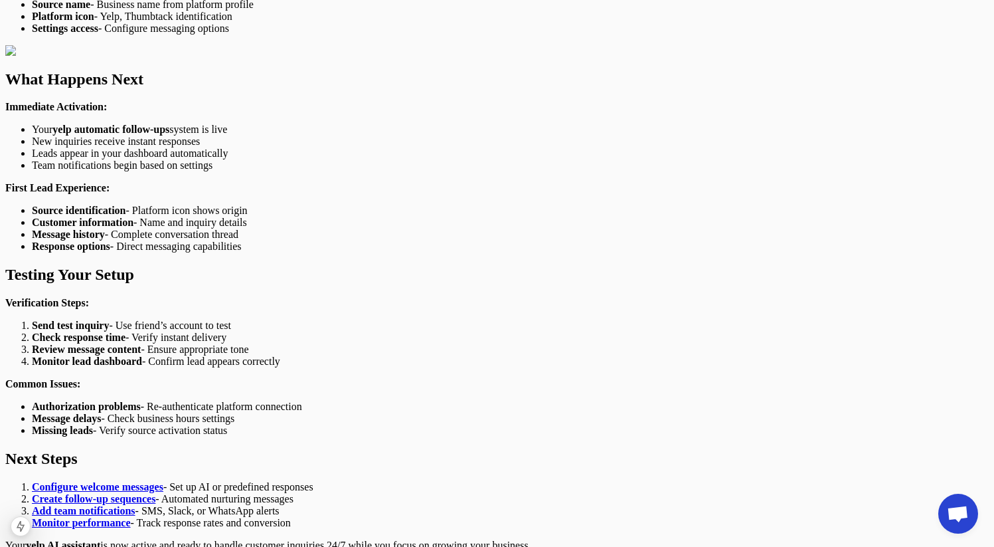
scroll to position [1561, 0]
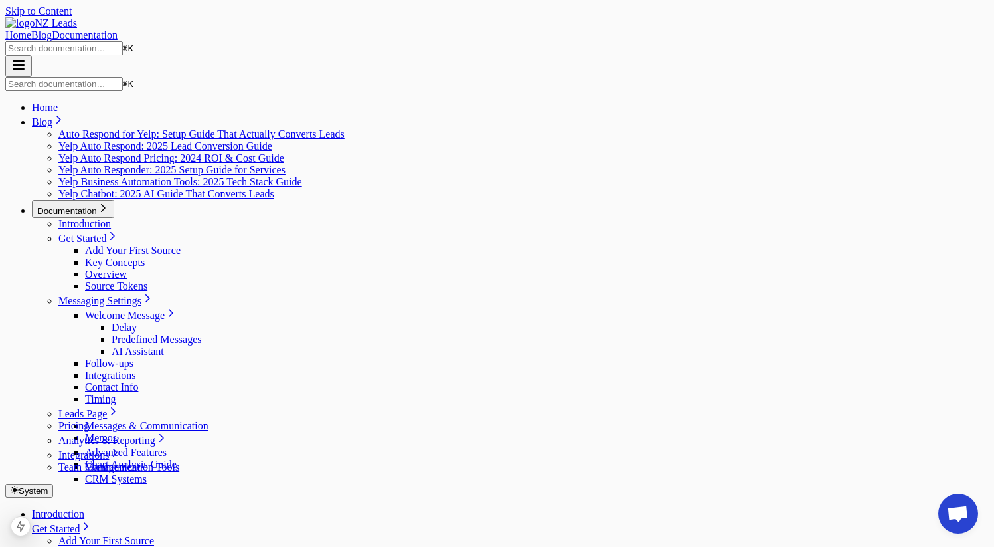
drag, startPoint x: 565, startPoint y: 84, endPoint x: 228, endPoint y: 87, distance: 337.4
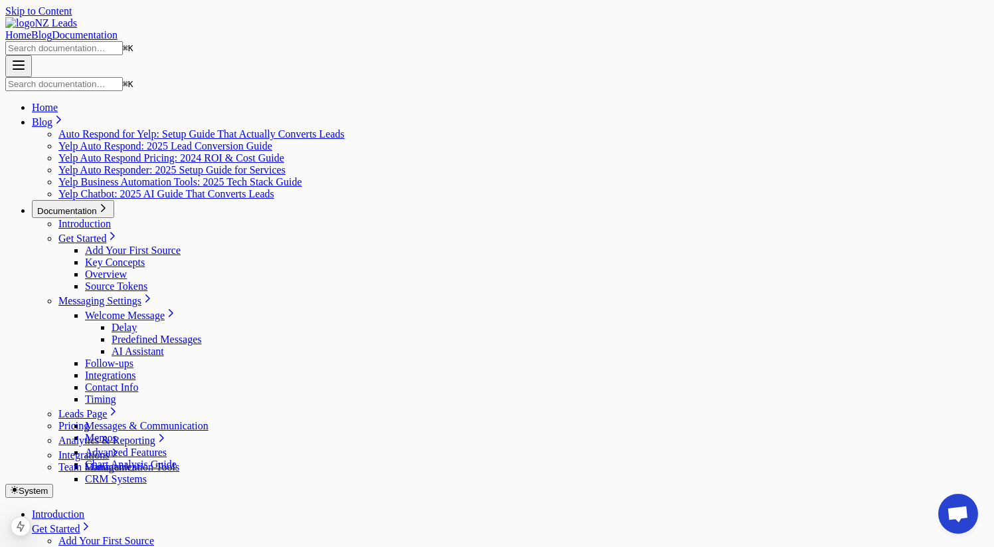
copy h1 "Welcome Message Configuration"
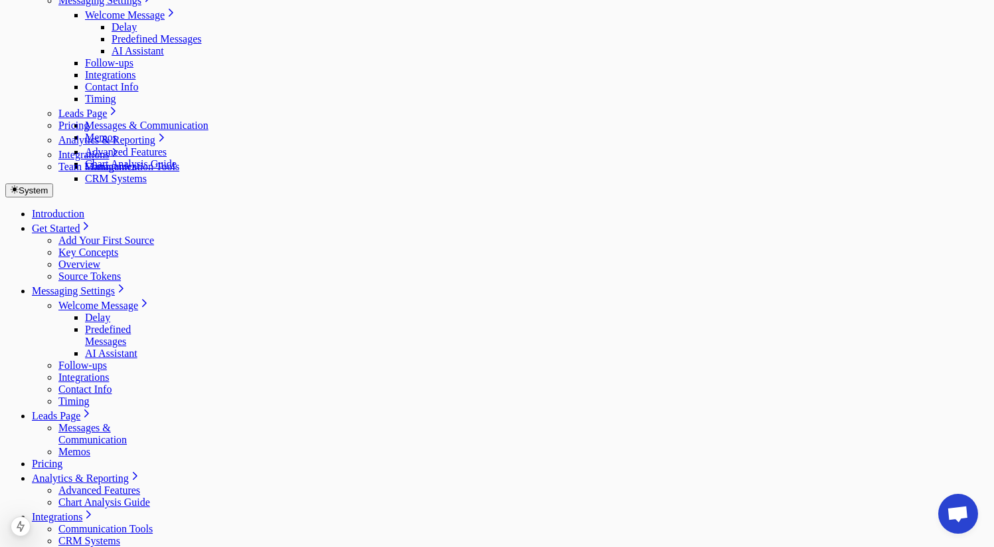
scroll to position [349, 0]
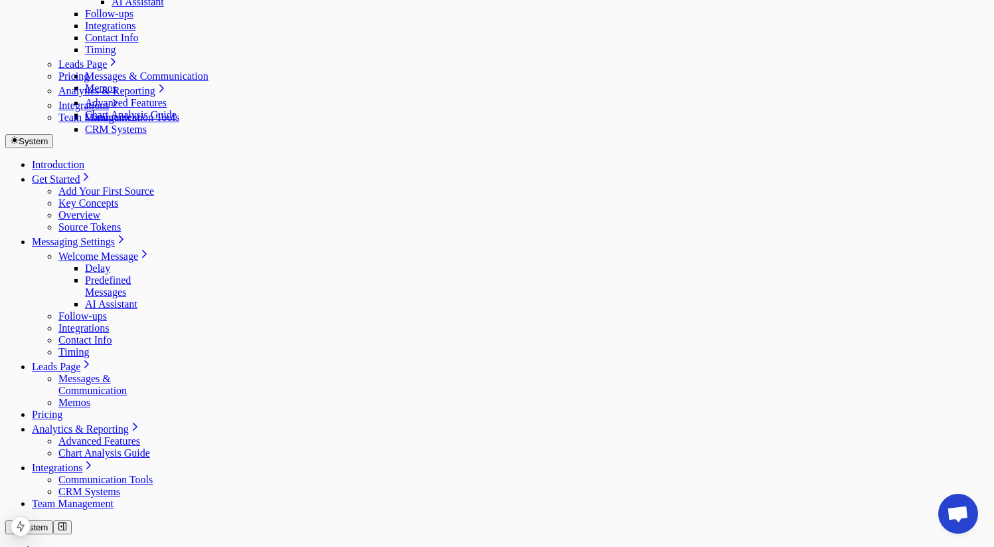
click at [85, 262] on link "Delay" at bounding box center [97, 267] width 25 height 11
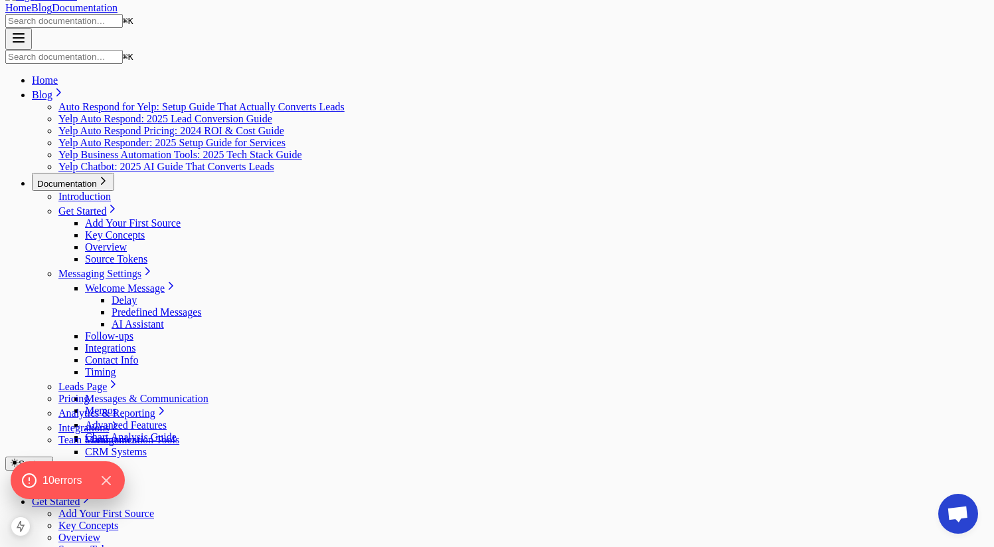
scroll to position [23, 0]
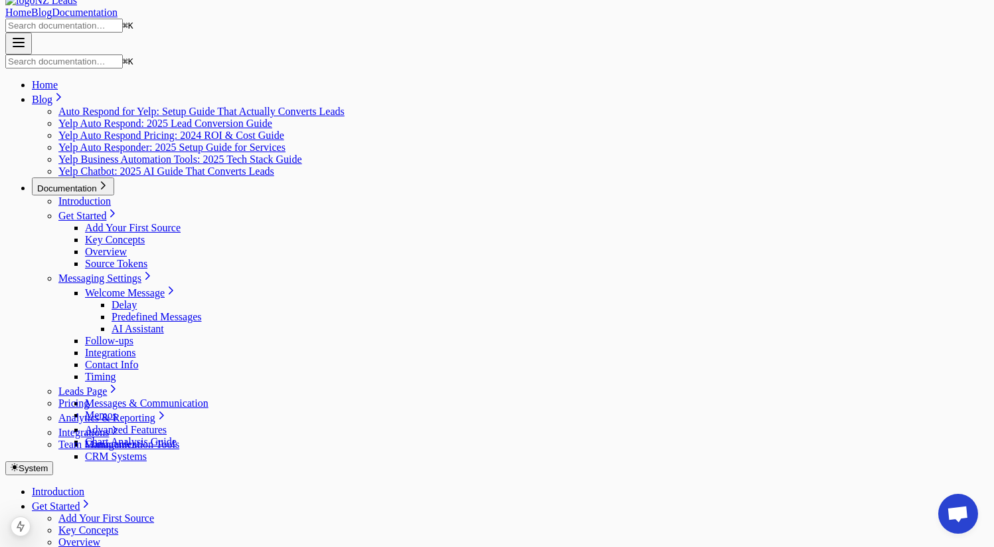
scroll to position [5, 0]
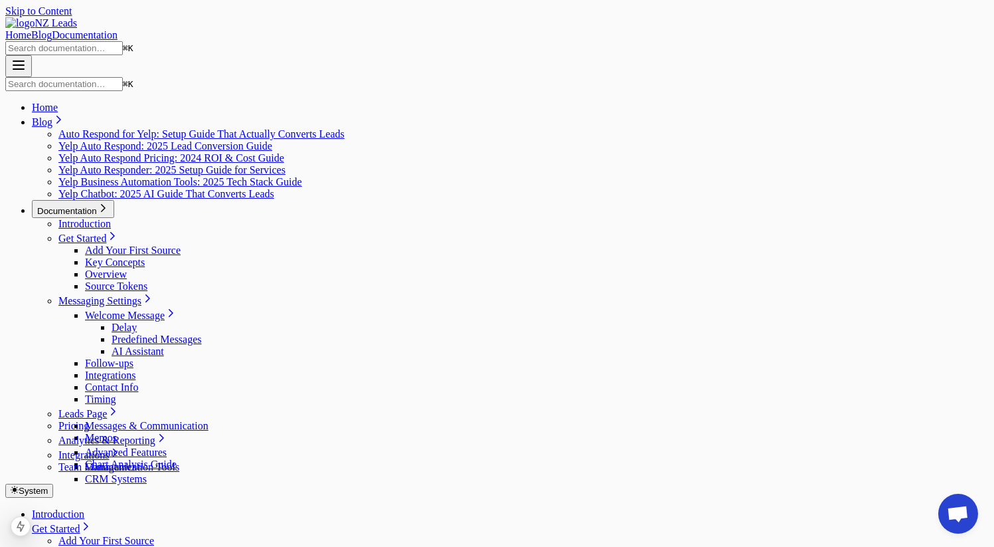
click at [31, 29] on link "Home" at bounding box center [18, 34] width 26 height 11
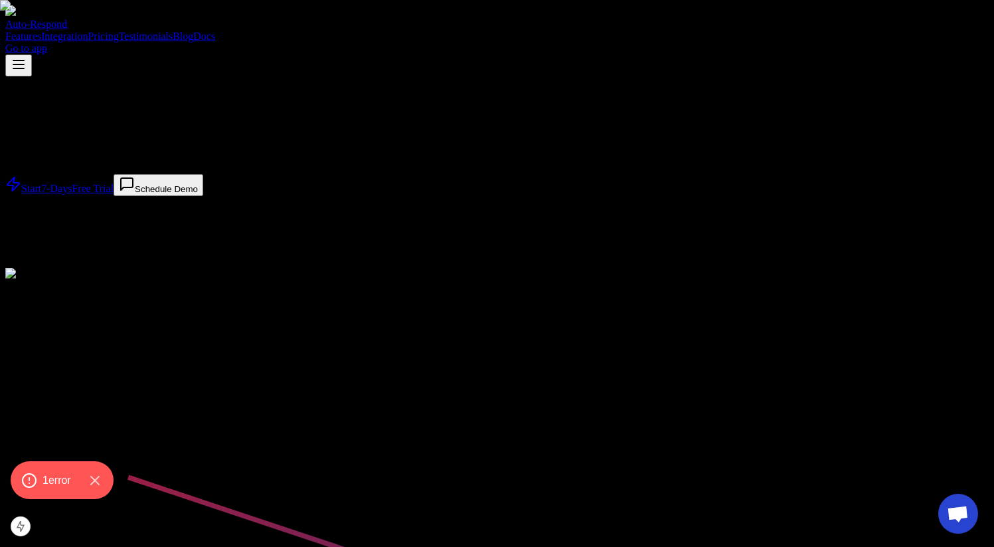
click at [215, 31] on link "Docs" at bounding box center [204, 36] width 22 height 11
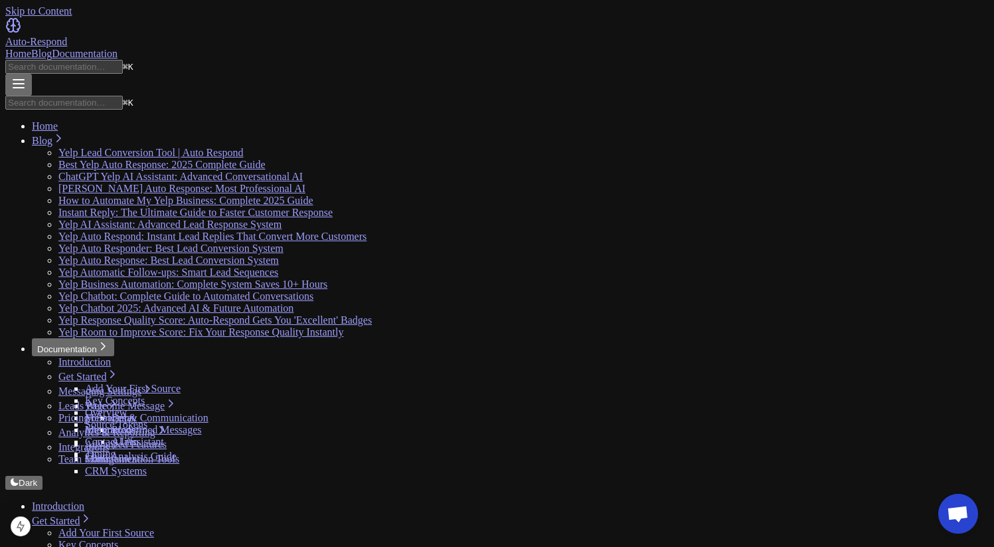
click at [114, 527] on link "Add Your First Source" at bounding box center [106, 532] width 96 height 11
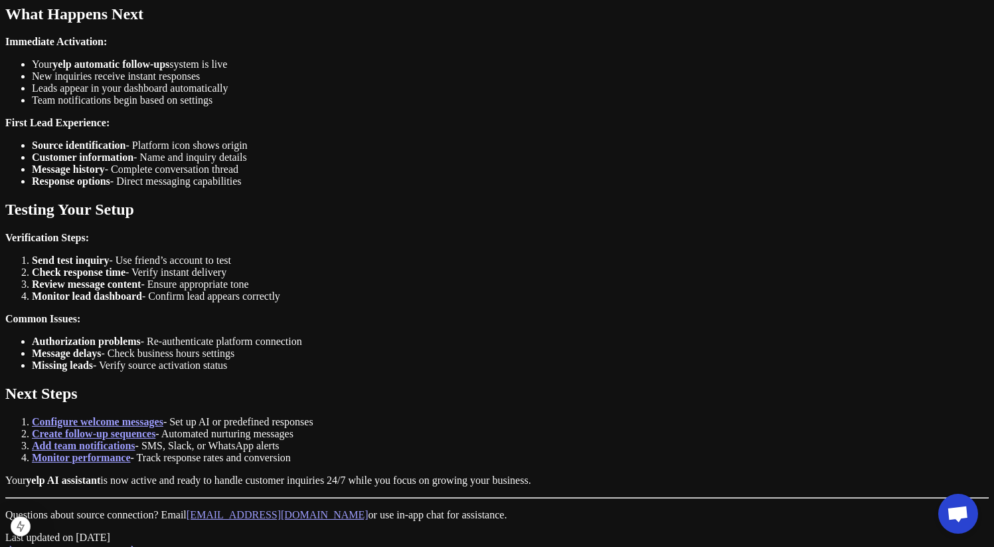
scroll to position [1732, 0]
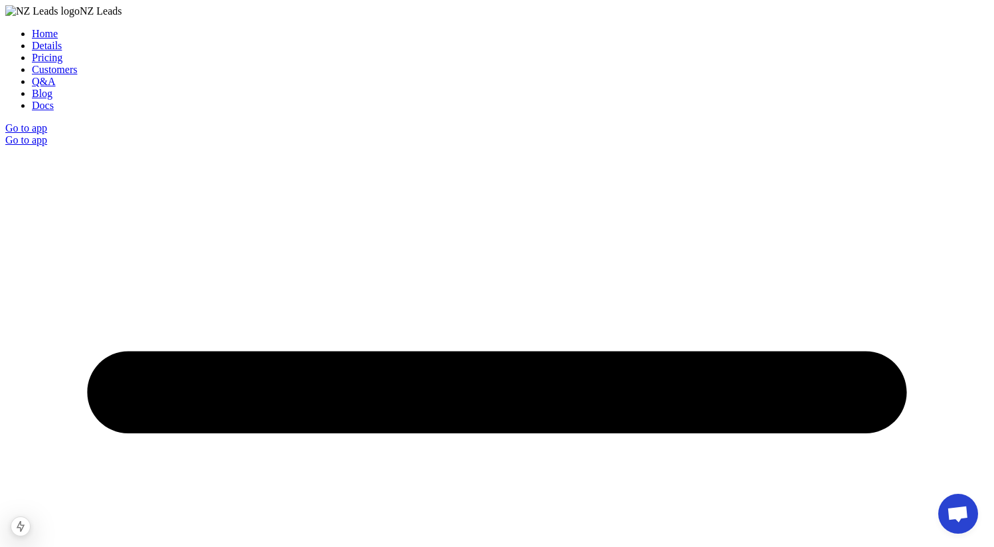
click at [52, 88] on link "Blog" at bounding box center [42, 93] width 21 height 11
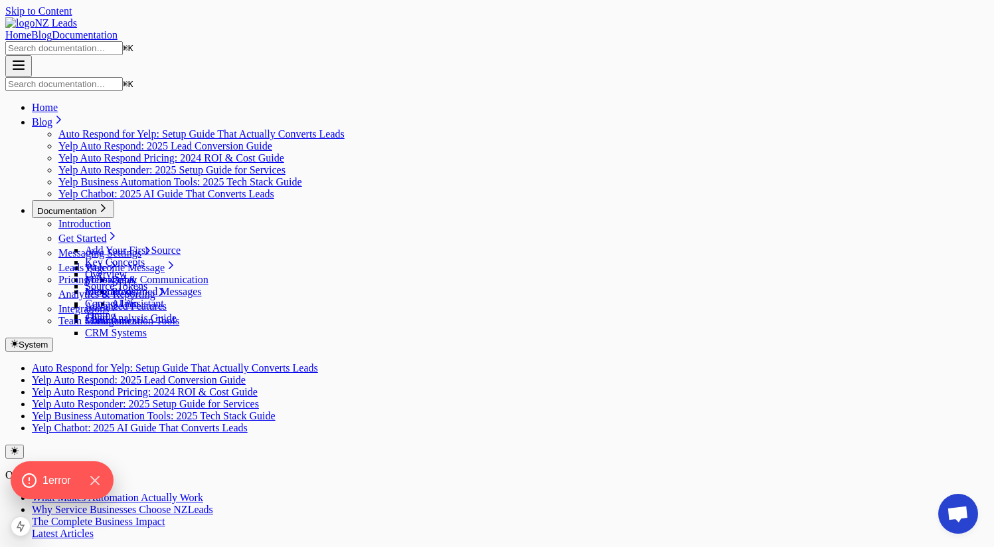
click at [713, 29] on div "Home Blog Documentation" at bounding box center [497, 35] width 984 height 12
click at [118, 29] on link "Documentation" at bounding box center [85, 34] width 66 height 11
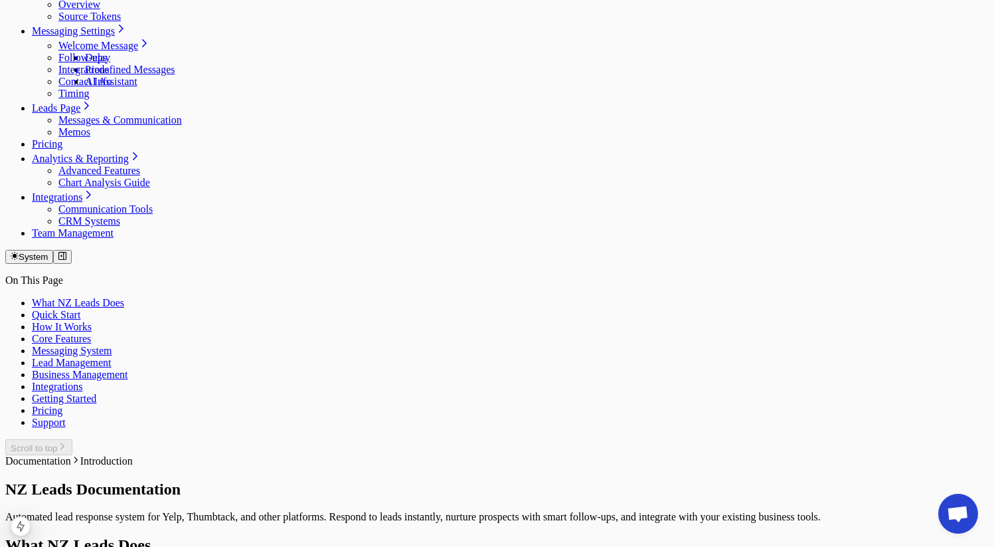
scroll to position [719, 0]
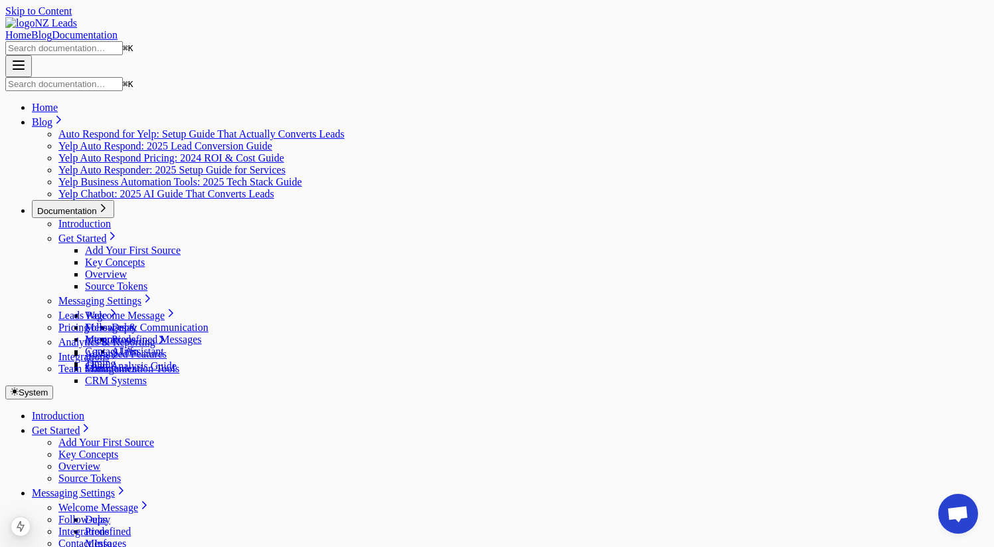
click at [90, 546] on link "Timing" at bounding box center [73, 554] width 31 height 11
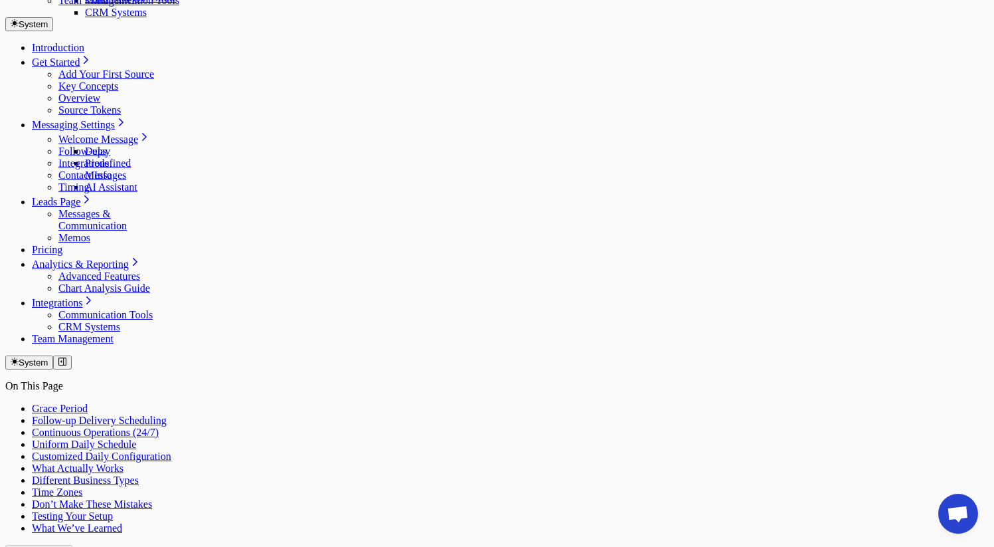
scroll to position [161, 0]
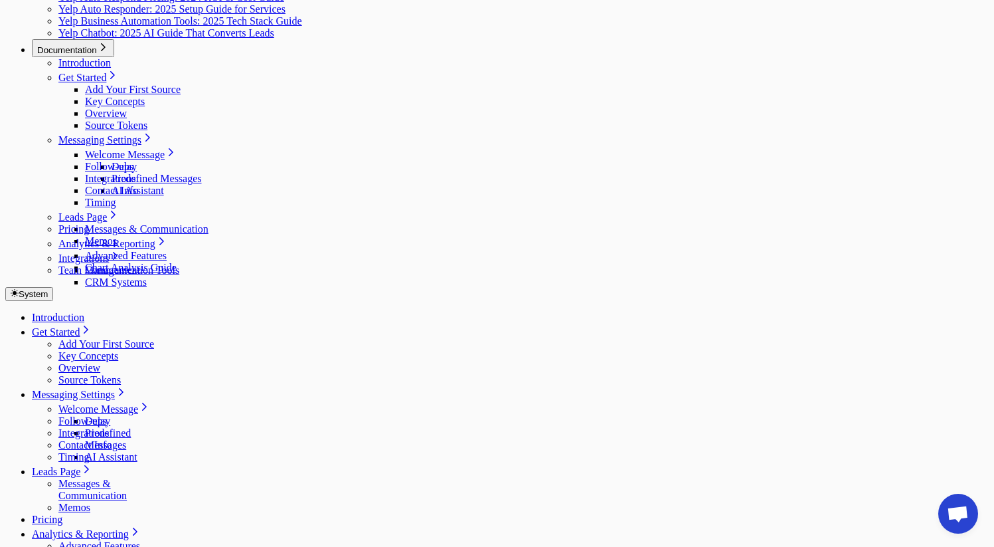
click at [91, 439] on link "Contact Info" at bounding box center [84, 444] width 53 height 11
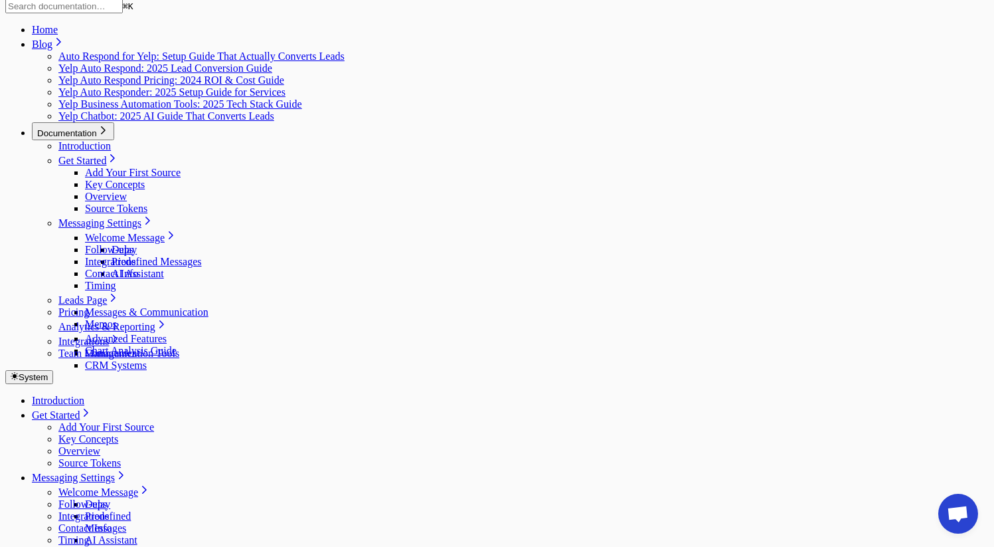
scroll to position [75, 0]
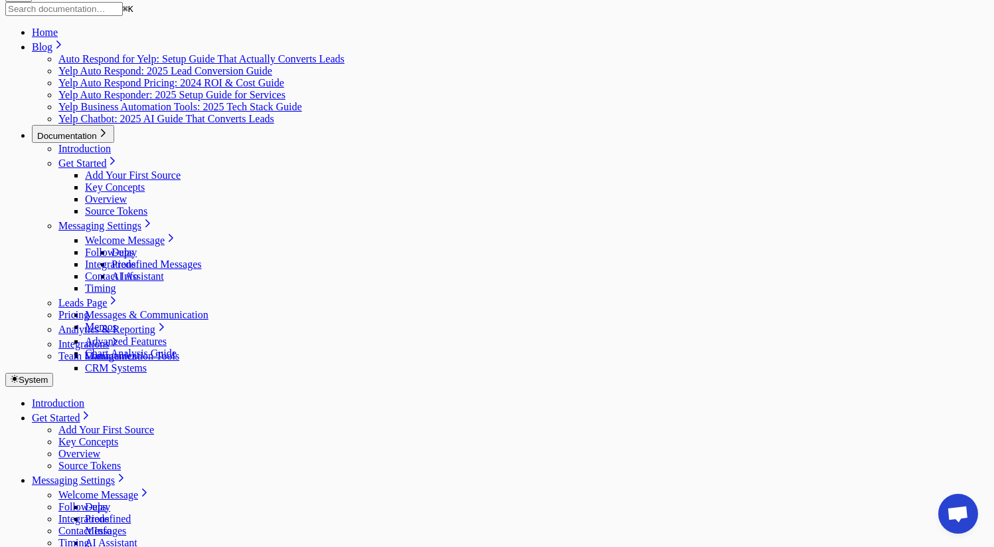
click at [88, 513] on link "Integrations" at bounding box center [83, 518] width 50 height 11
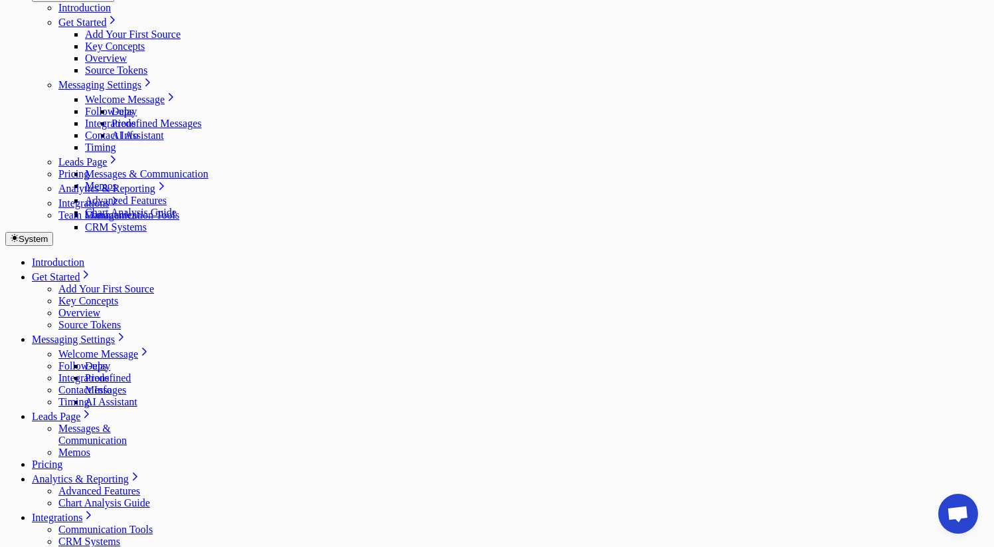
scroll to position [215, 0]
click at [58, 361] on li "Follow-ups" at bounding box center [115, 367] width 115 height 12
click at [71, 361] on link "Follow-ups" at bounding box center [82, 366] width 48 height 11
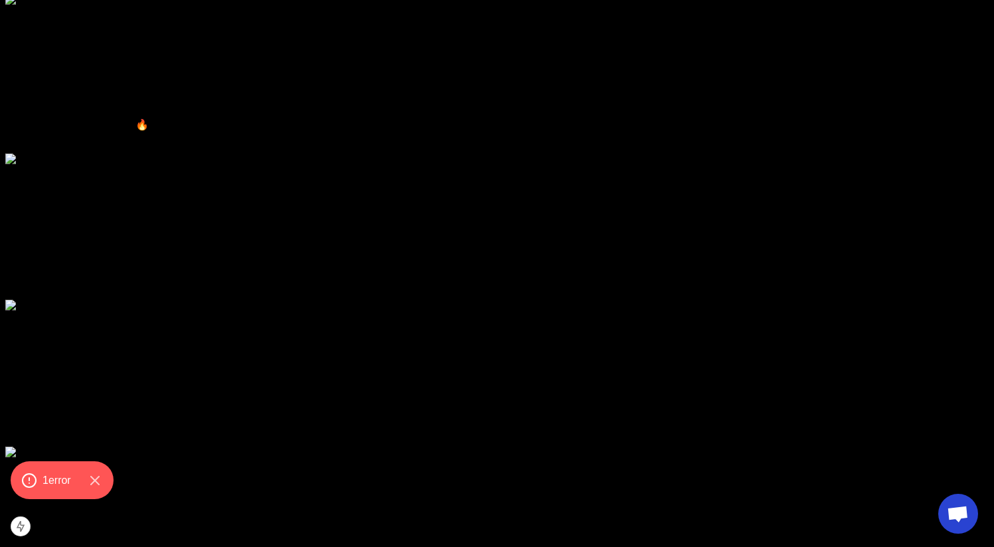
scroll to position [4431, 0]
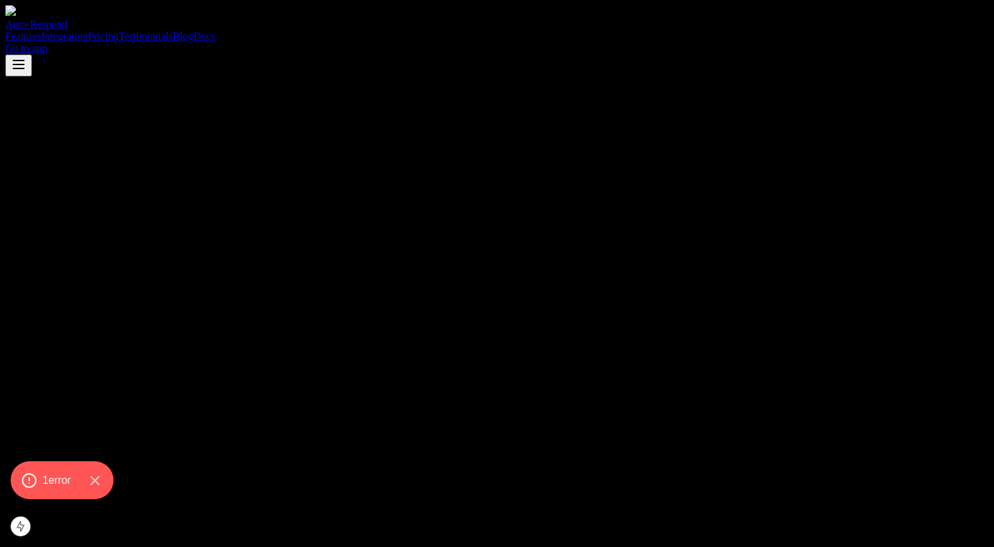
scroll to position [4431, 0]
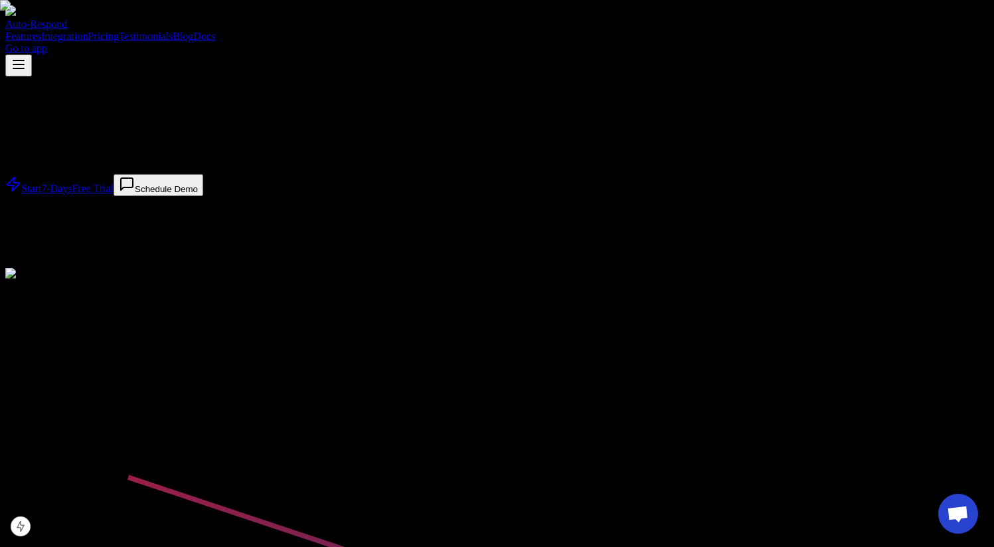
click at [193, 31] on link "Blog" at bounding box center [183, 36] width 21 height 11
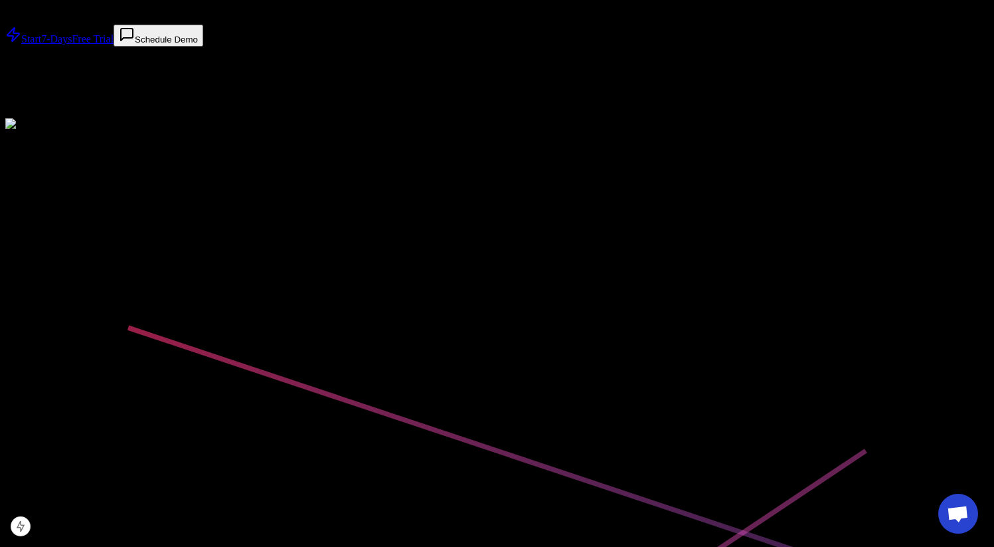
scroll to position [153, 0]
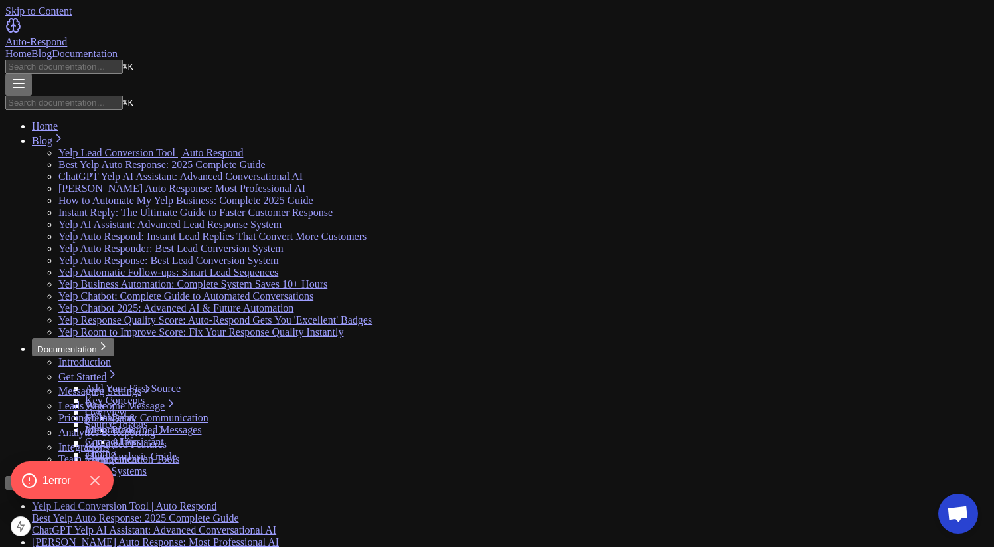
click at [724, 48] on div "Home Blog Documentation" at bounding box center [497, 54] width 984 height 12
click at [118, 48] on link "Documentation" at bounding box center [85, 53] width 66 height 11
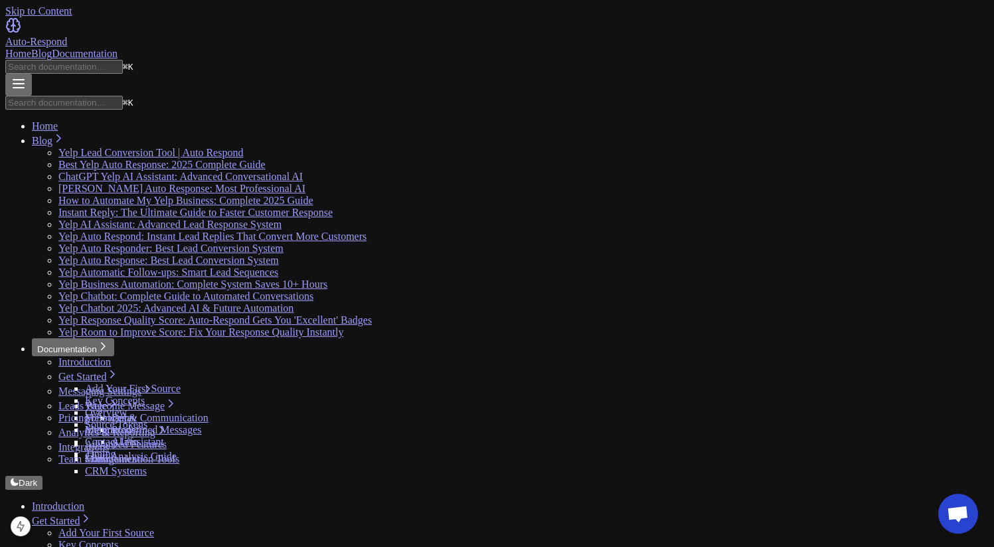
click at [118, 539] on link "Key Concepts" at bounding box center [88, 544] width 60 height 11
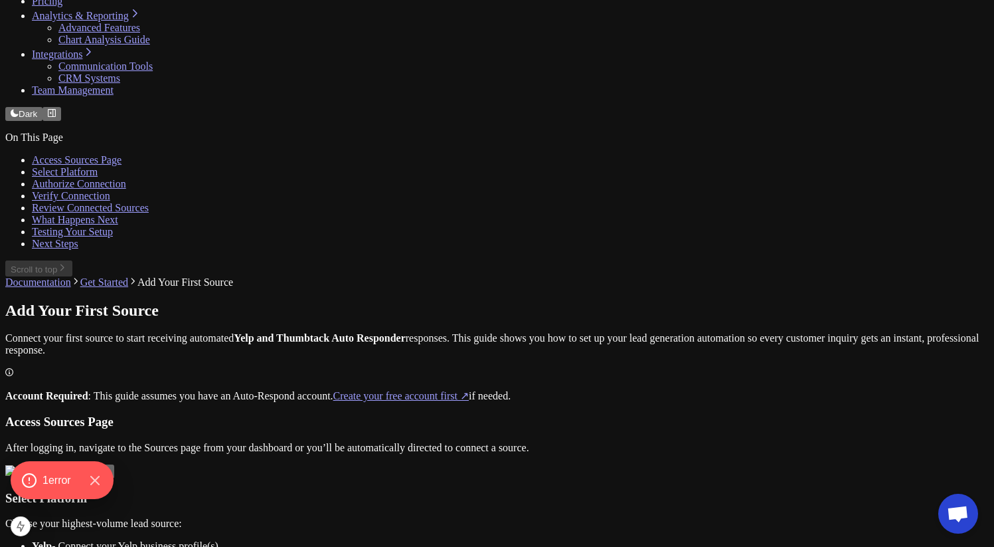
scroll to position [767, 0]
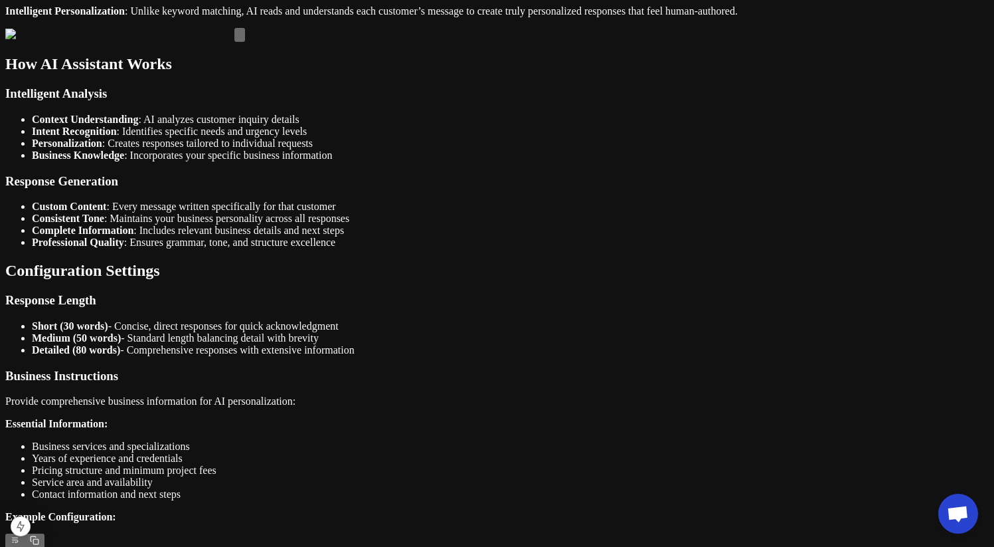
scroll to position [1432, 0]
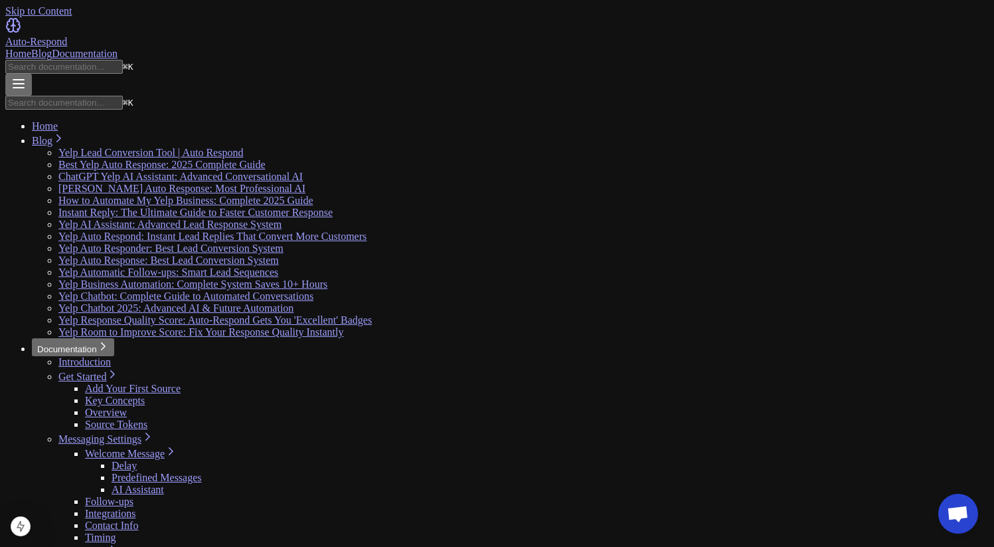
scroll to position [5, 0]
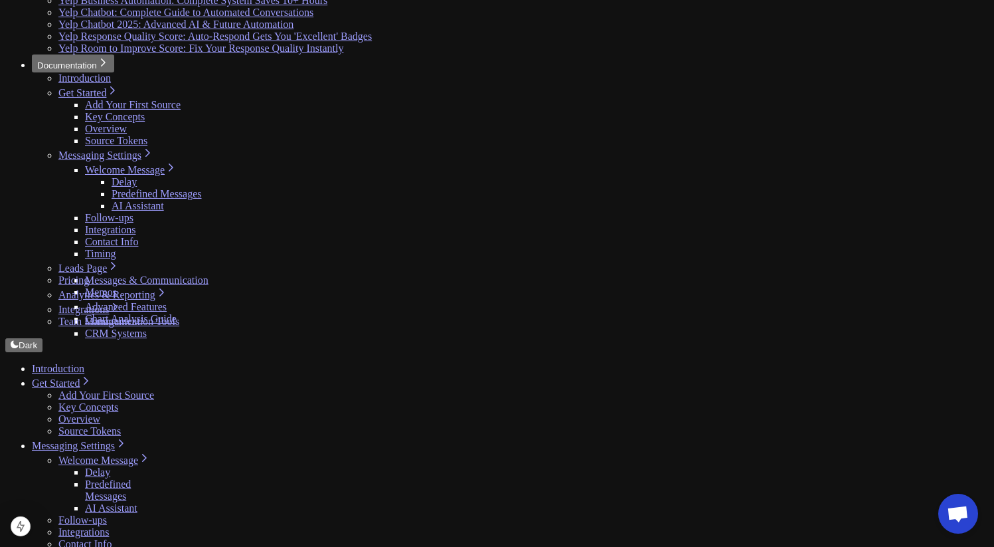
scroll to position [276, 0]
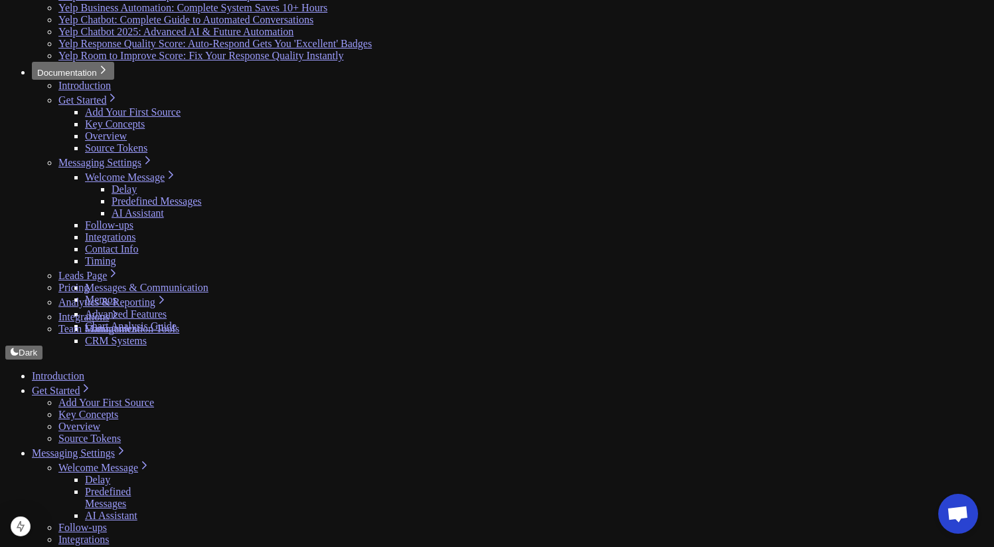
click at [84, 545] on link "Contact Info" at bounding box center [84, 550] width 53 height 11
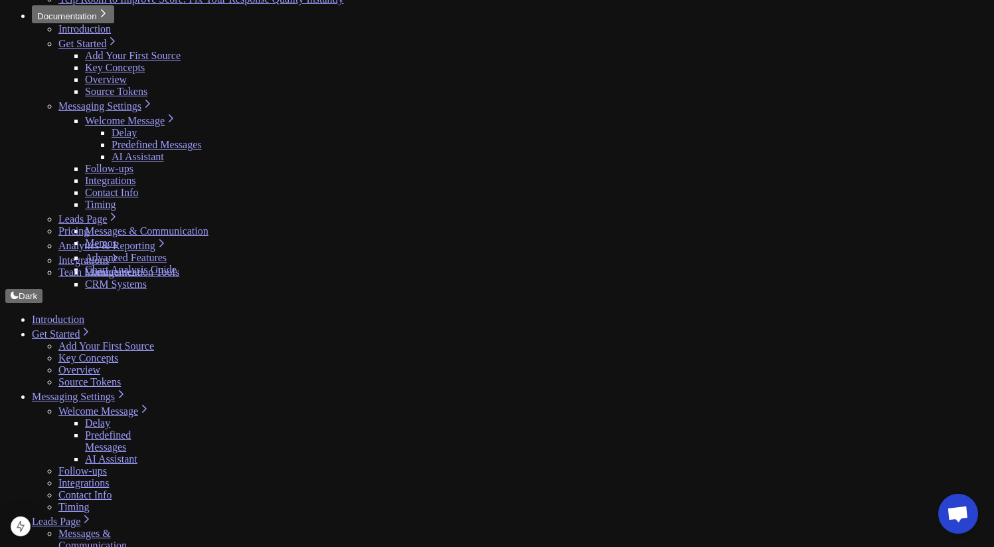
scroll to position [360, 0]
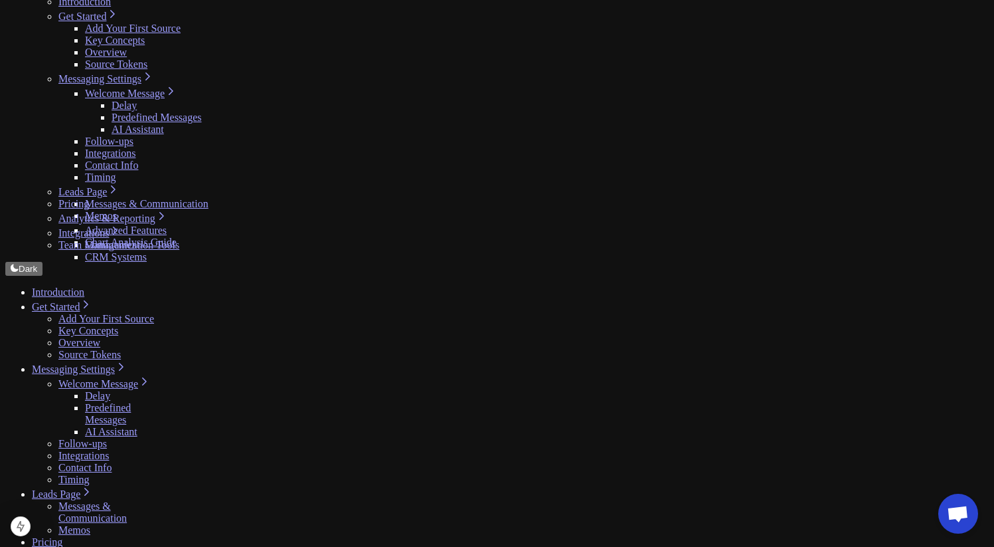
click at [90, 474] on link "Timing" at bounding box center [73, 479] width 31 height 11
